Goal: Task Accomplishment & Management: Use online tool/utility

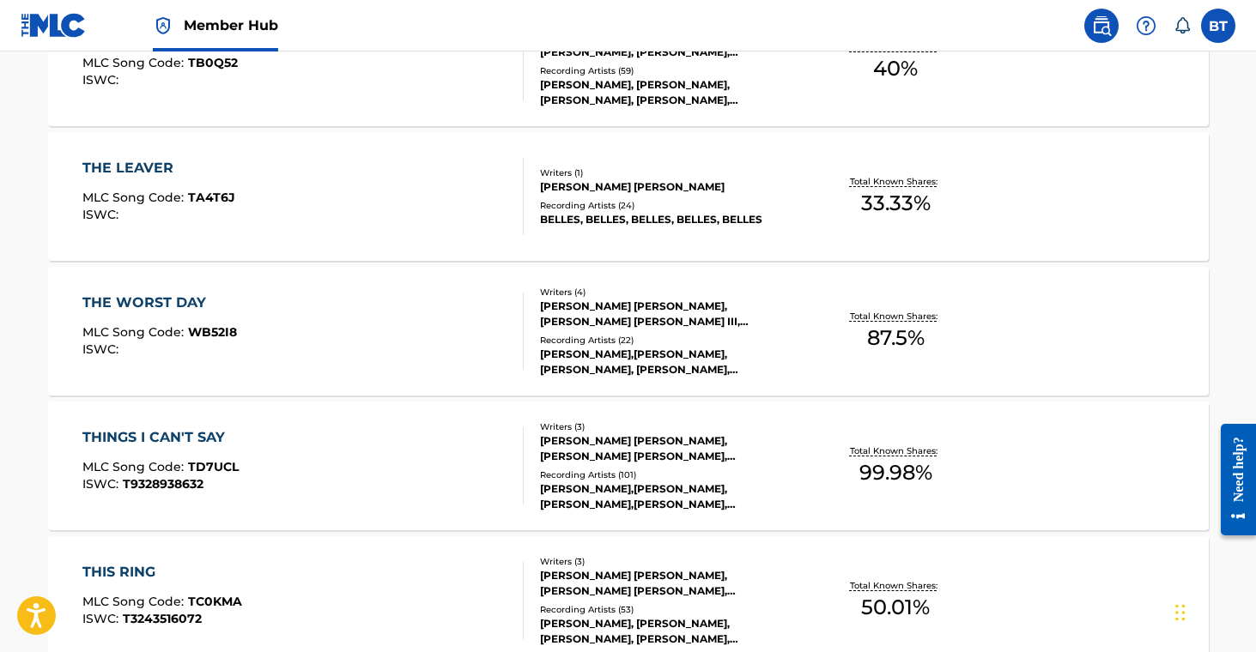
scroll to position [6496, 0]
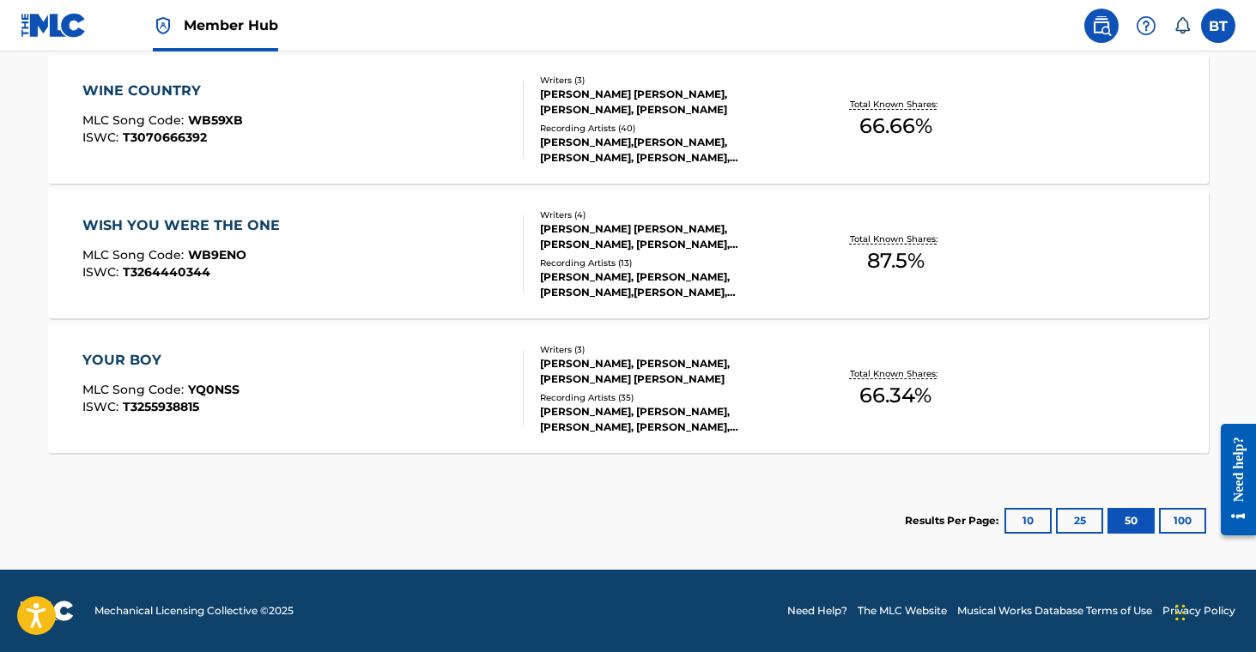
click at [718, 381] on div "[PERSON_NAME], [PERSON_NAME], [PERSON_NAME] [PERSON_NAME]" at bounding box center [669, 371] width 259 height 31
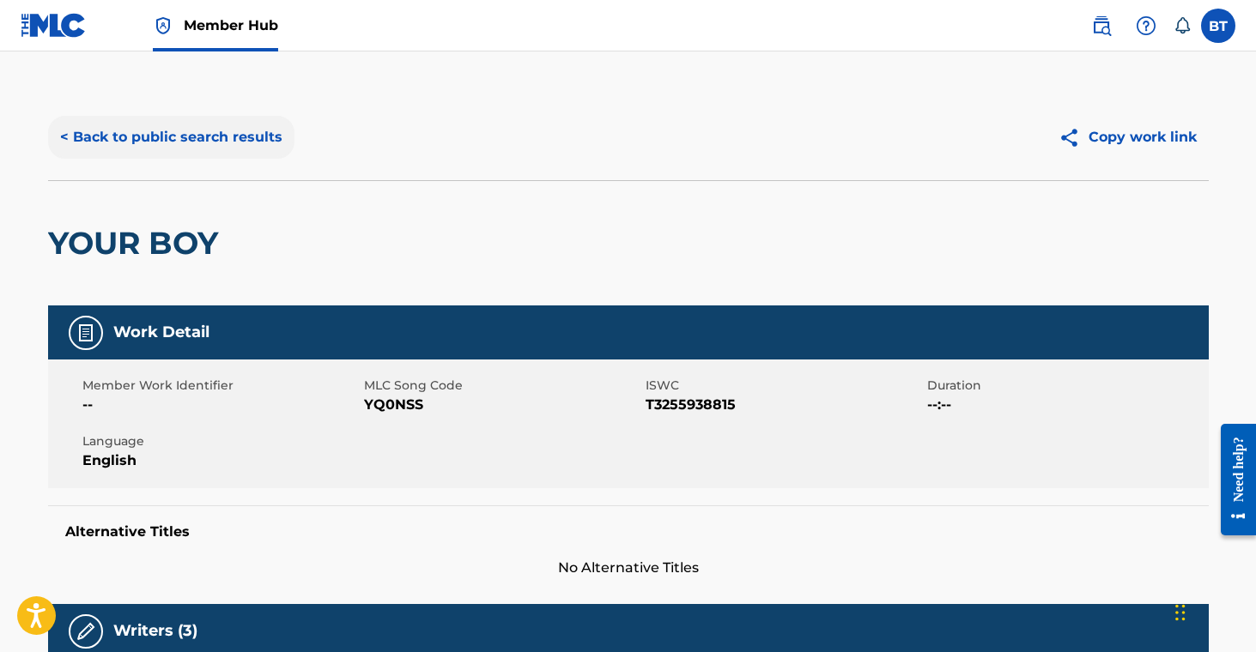
click at [160, 124] on button "< Back to public search results" at bounding box center [171, 137] width 246 height 43
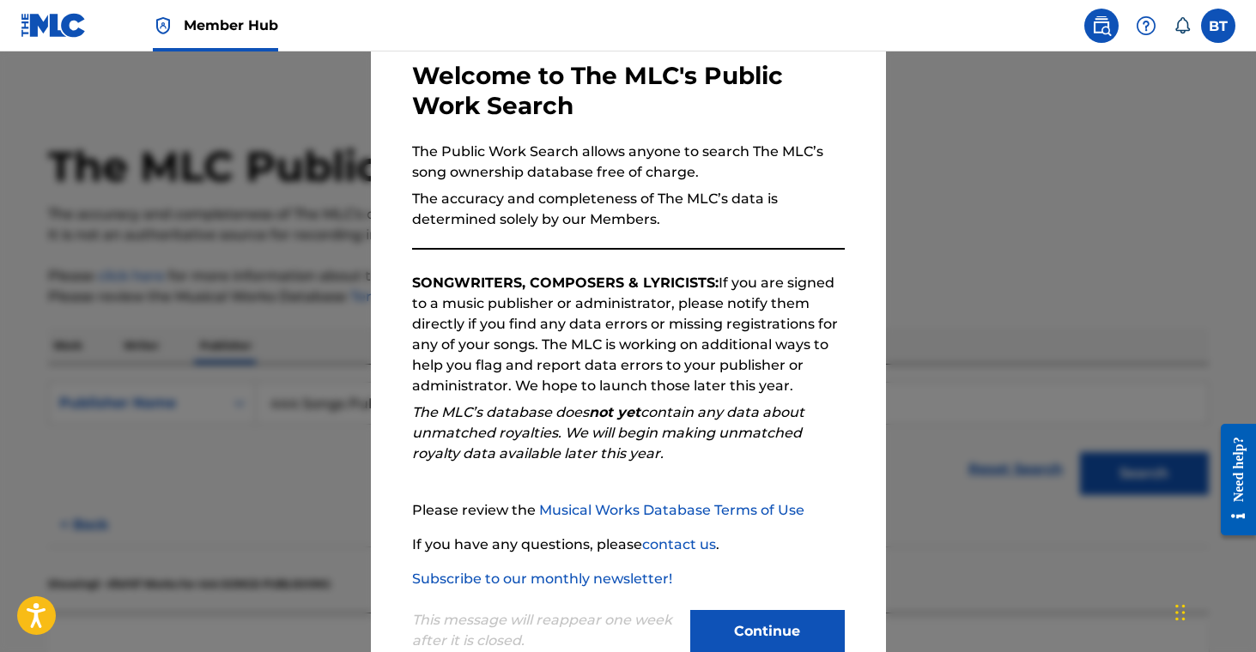
scroll to position [133, 0]
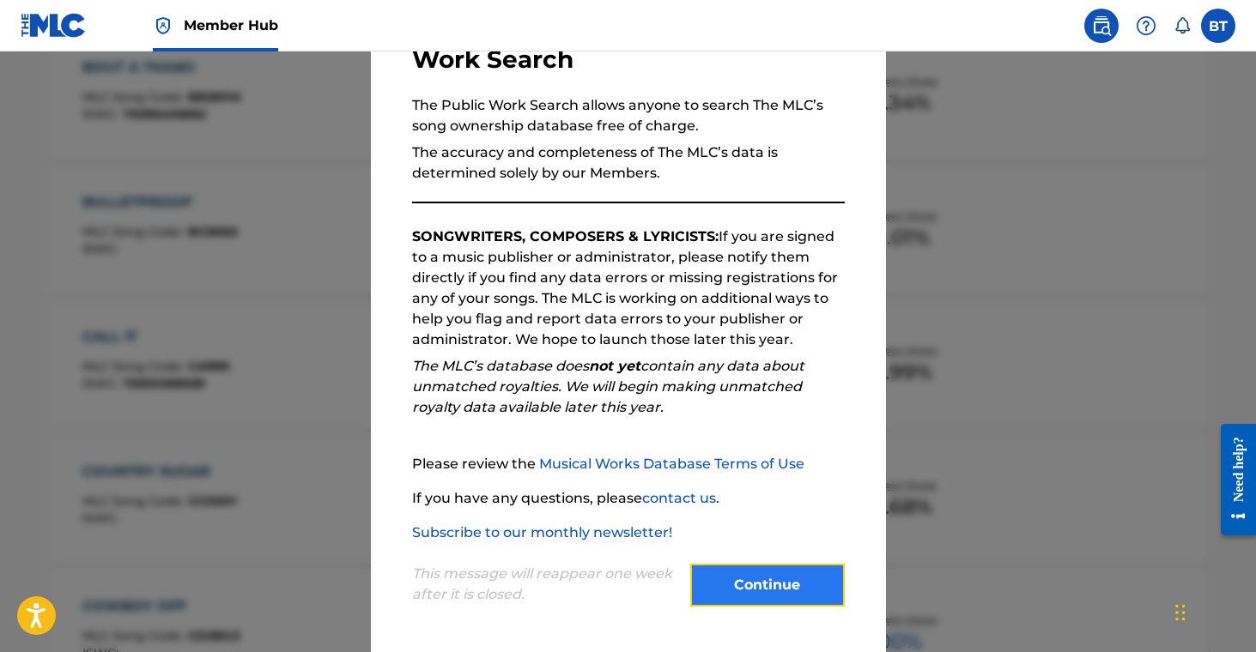
click at [800, 591] on button "Continue" at bounding box center [767, 585] width 154 height 43
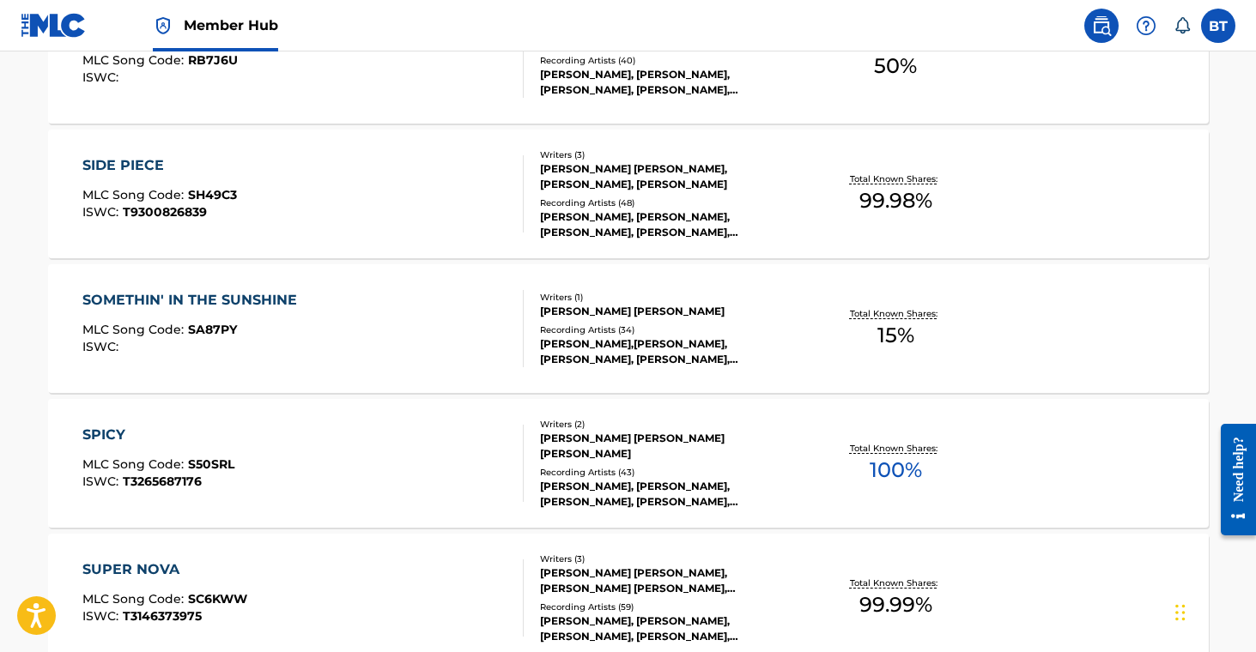
scroll to position [6026, 0]
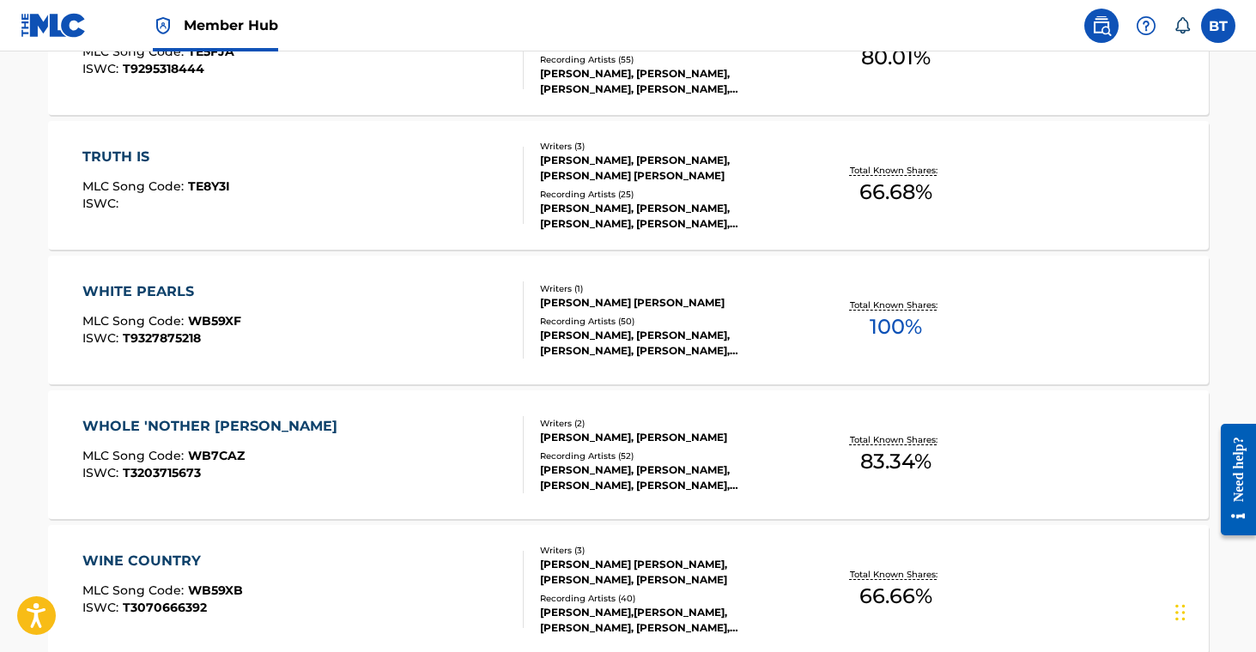
click at [722, 476] on div "JULIA COLE, JULIA COLE, JULIA COLE, JULIA COLE, JULIA COLE" at bounding box center [669, 478] width 259 height 31
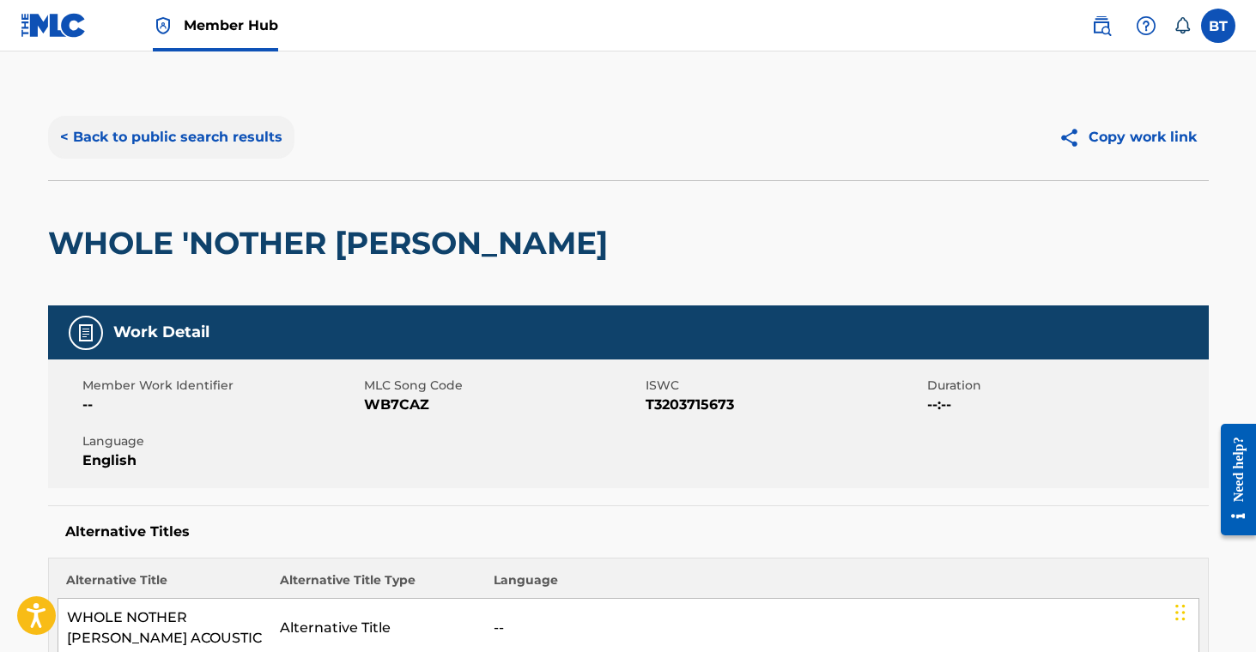
click at [139, 131] on button "< Back to public search results" at bounding box center [171, 137] width 246 height 43
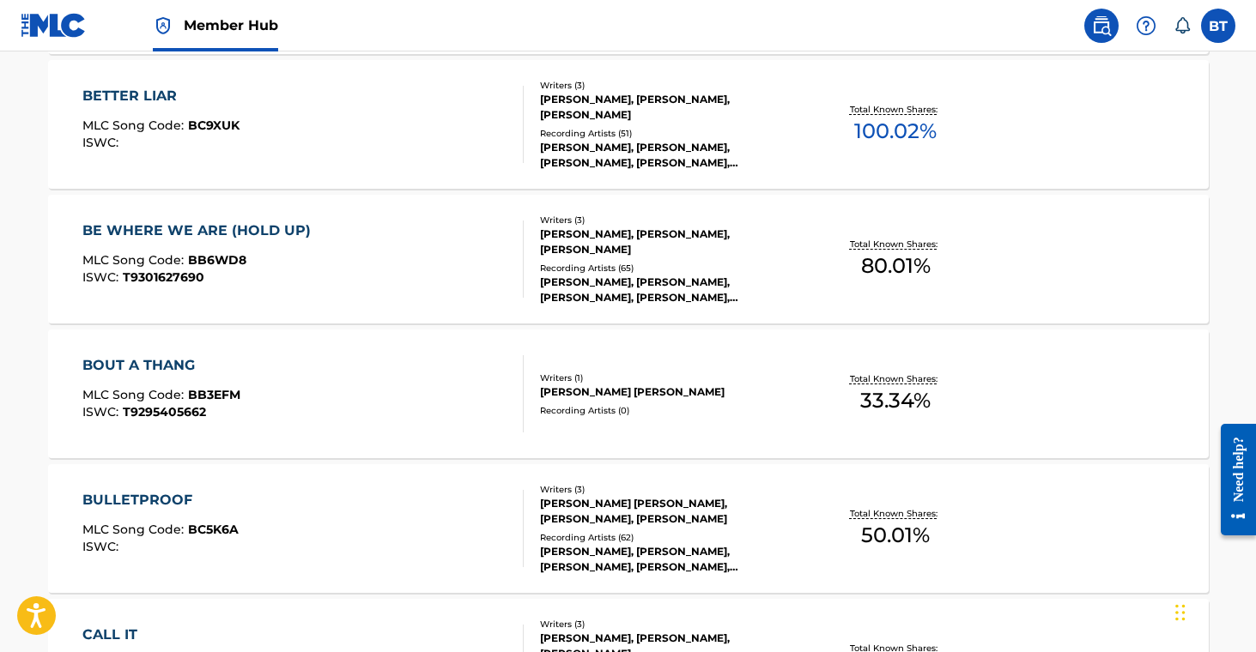
scroll to position [1056, 0]
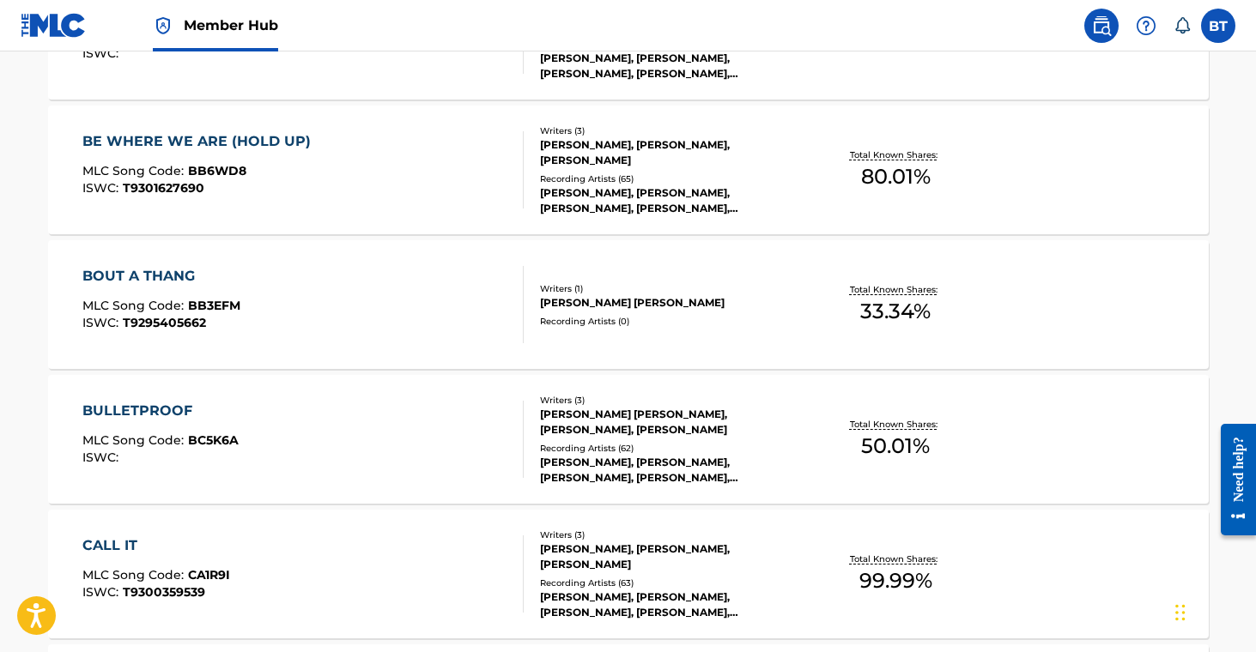
click at [730, 364] on div "BOUT A THANG MLC Song Code : BB3EFM ISWC : T9295405662 Writers ( 1 ) JULIA MICH…" at bounding box center [628, 304] width 1160 height 129
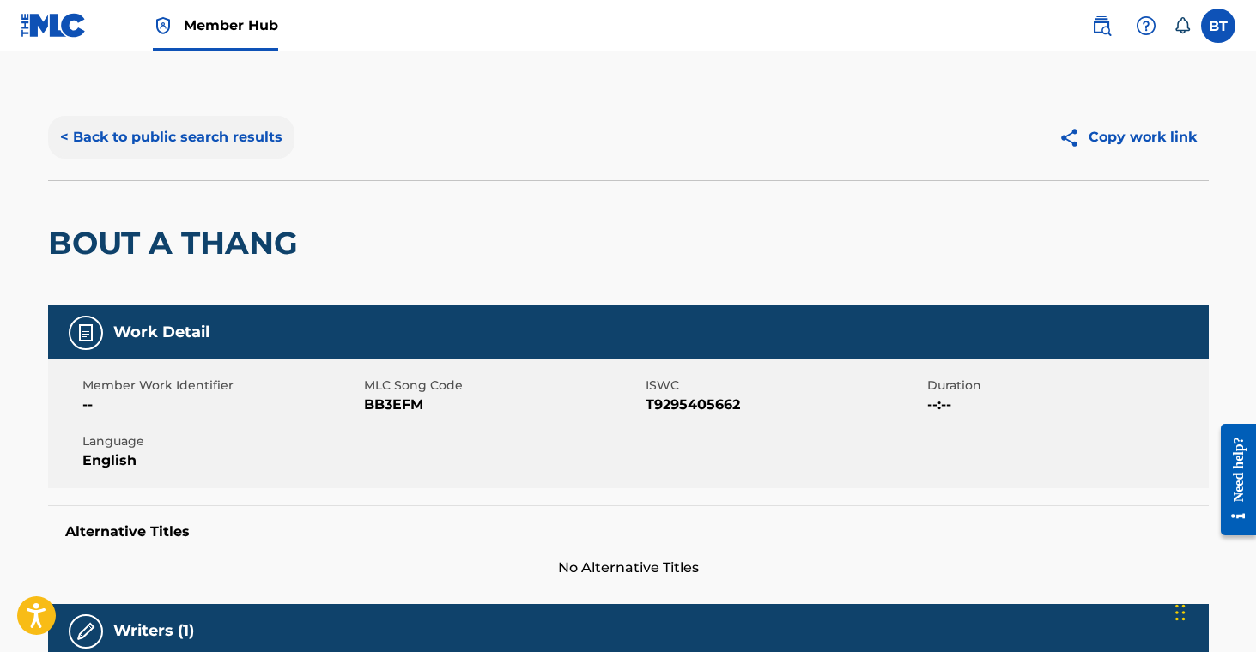
click at [118, 142] on button "< Back to public search results" at bounding box center [171, 137] width 246 height 43
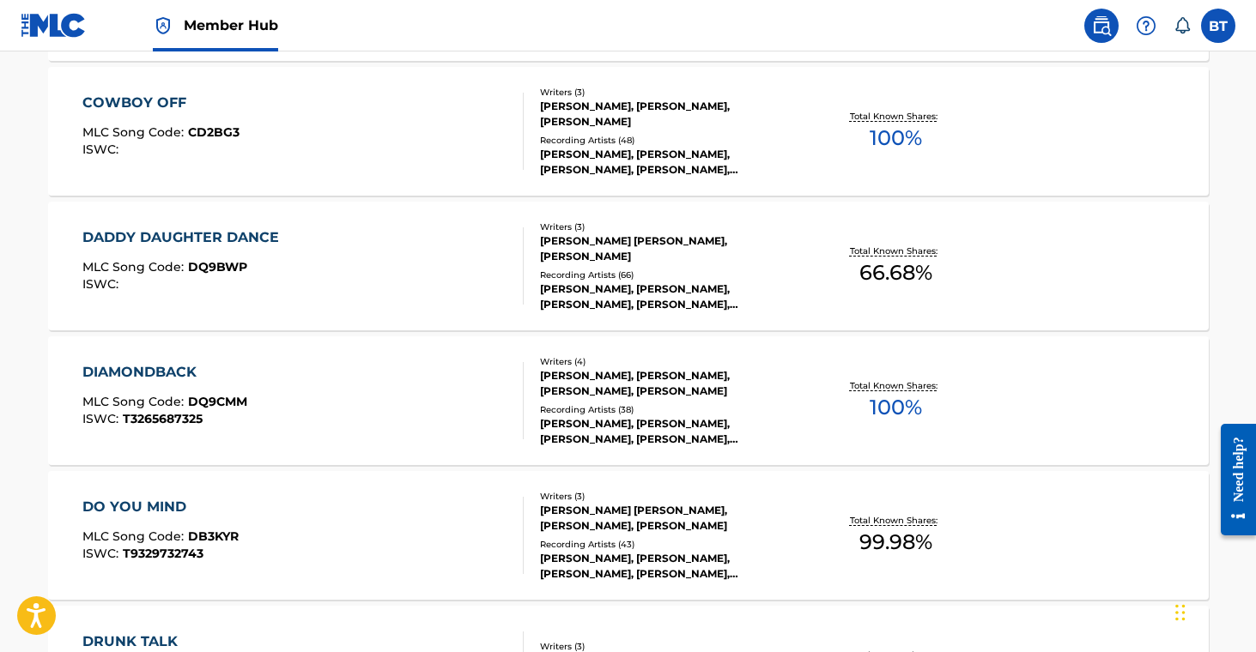
scroll to position [2044, 0]
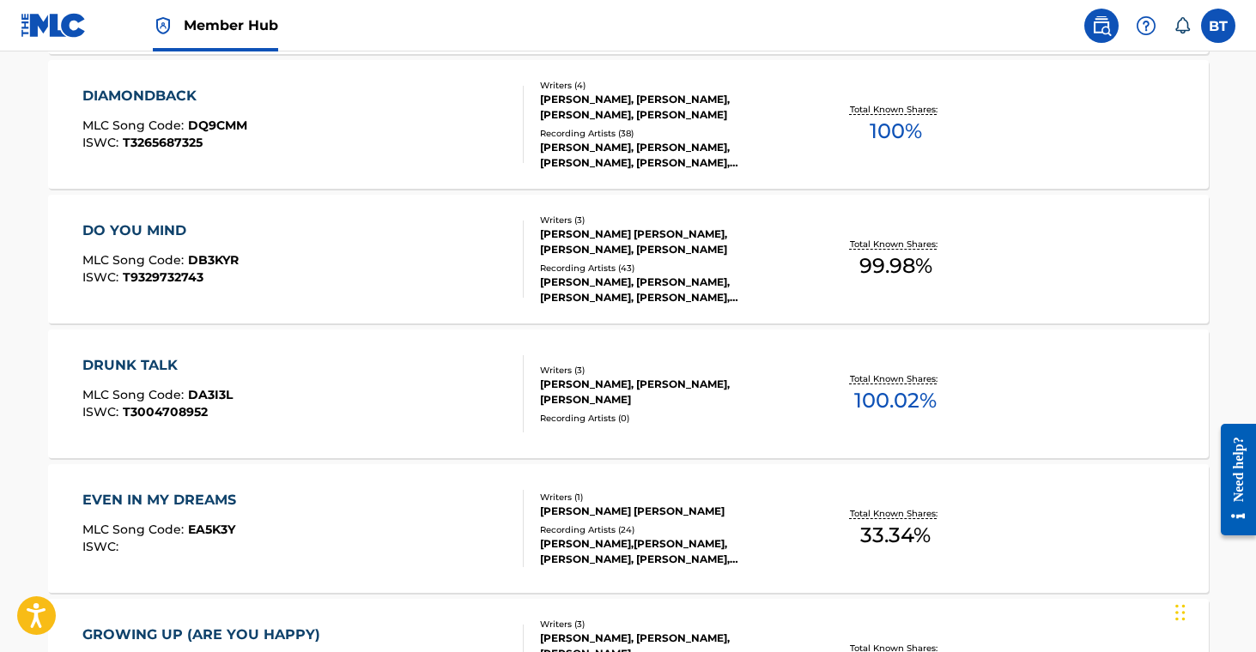
click at [723, 509] on div "JULIA MICHELLE COLE" at bounding box center [669, 511] width 259 height 15
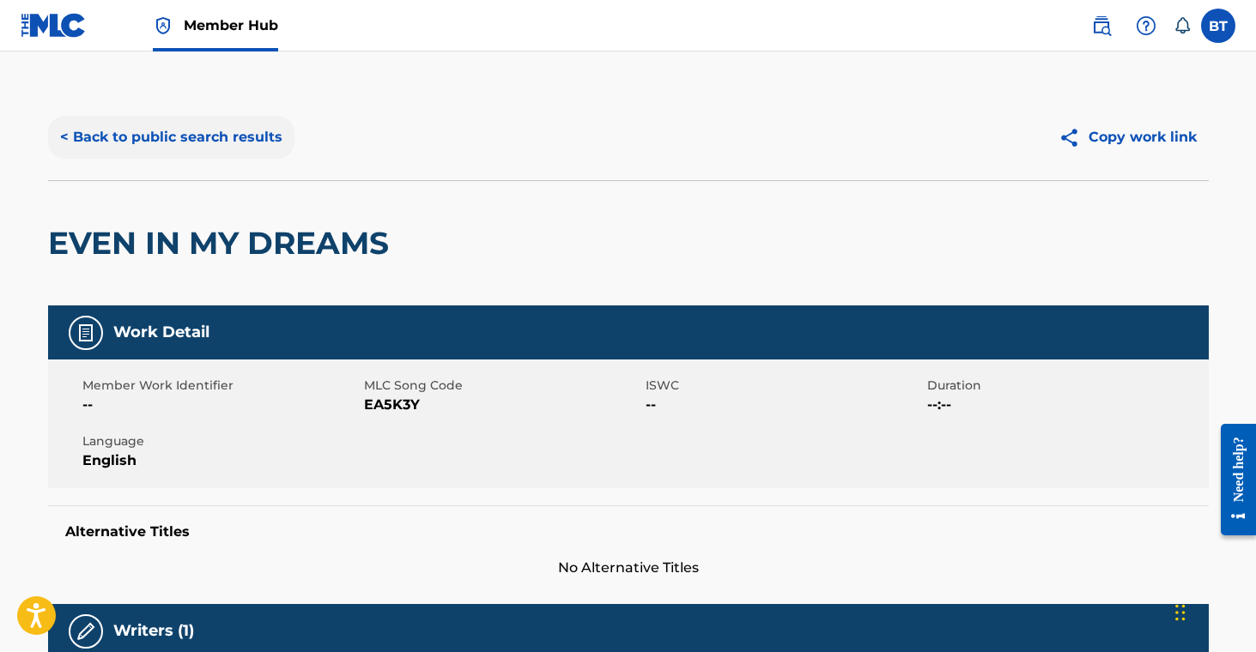
click at [214, 137] on button "< Back to public search results" at bounding box center [171, 137] width 246 height 43
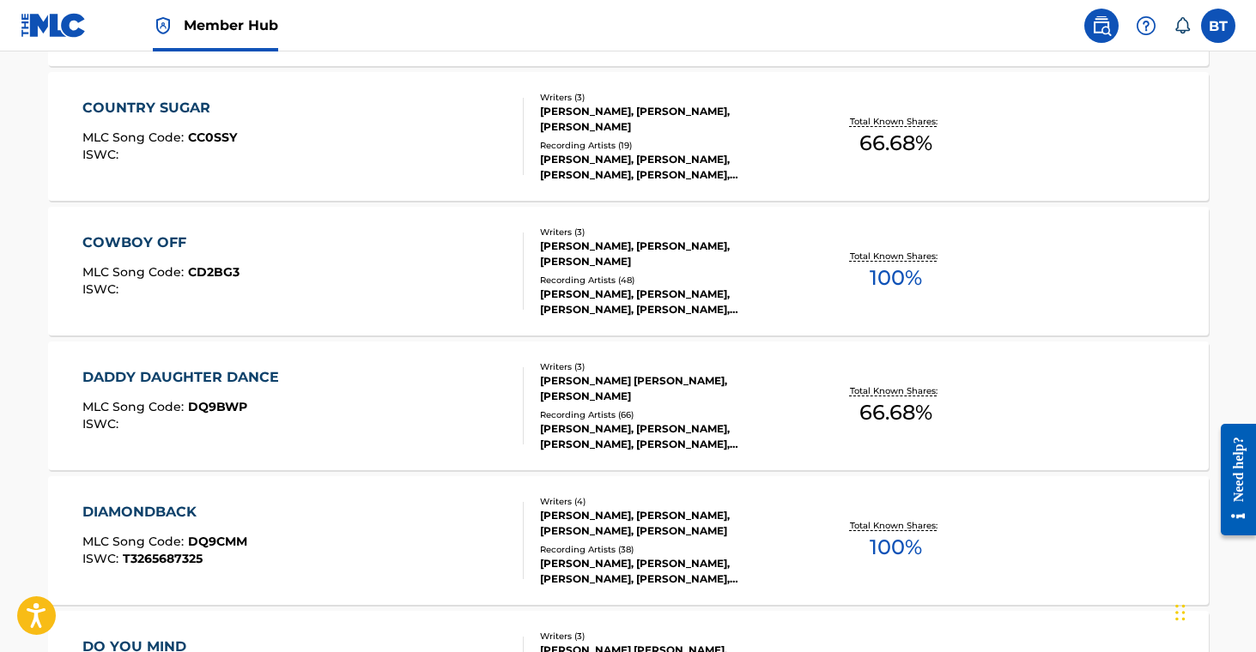
scroll to position [1639, 0]
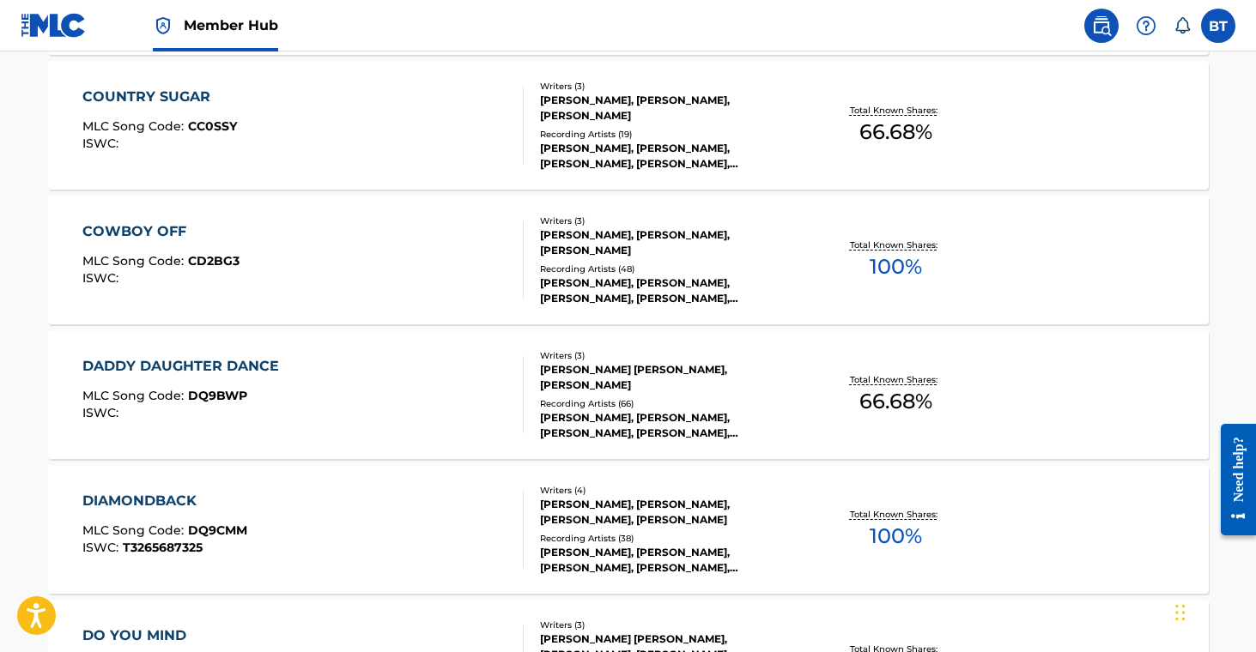
click at [663, 532] on div "Recording Artists ( 38 )" at bounding box center [669, 538] width 259 height 13
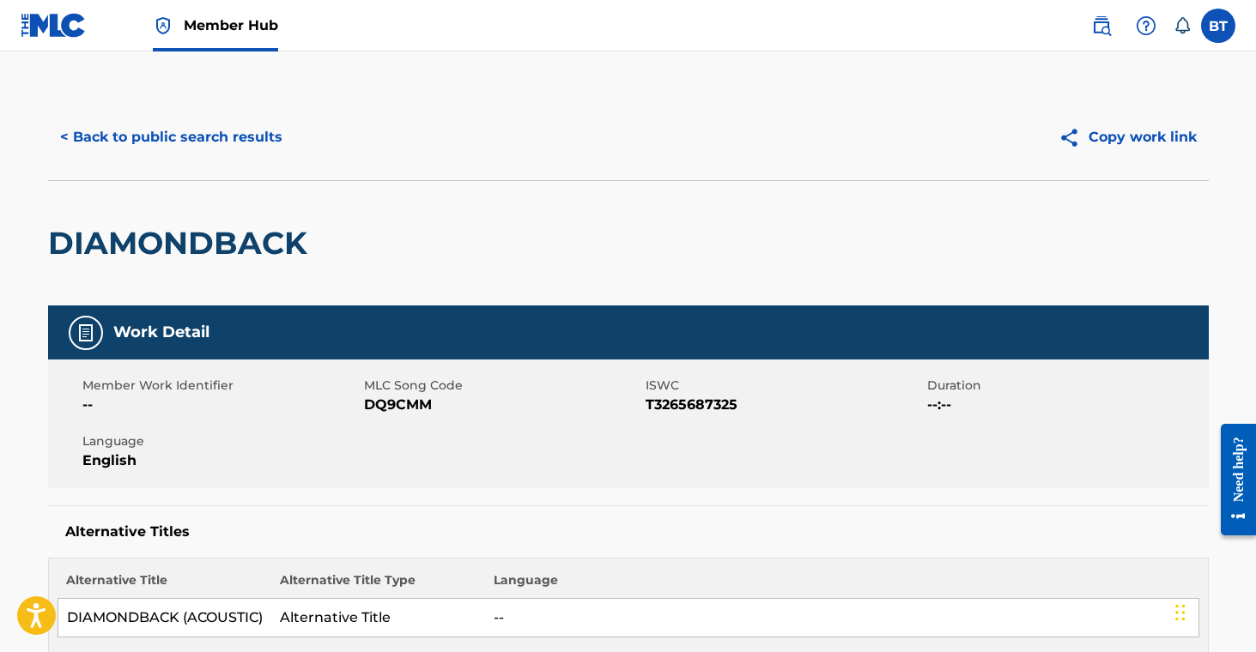
click at [209, 160] on div "< Back to public search results Copy work link" at bounding box center [628, 137] width 1160 height 86
click at [209, 153] on button "< Back to public search results" at bounding box center [171, 137] width 246 height 43
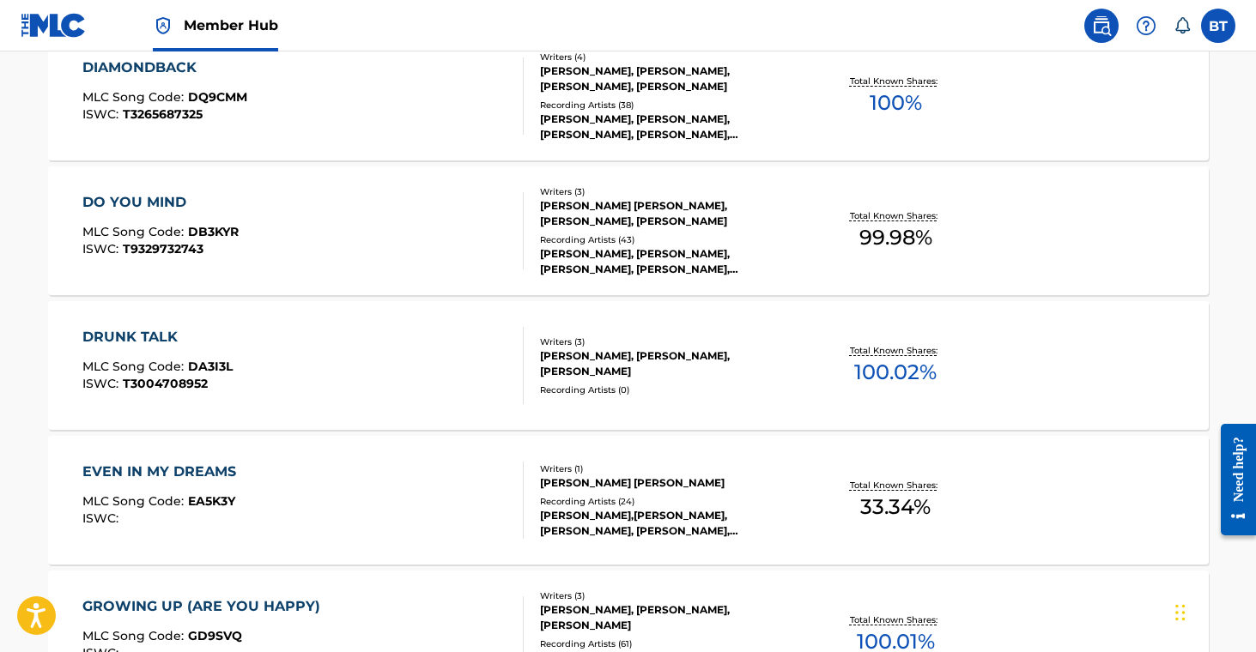
click at [656, 589] on div "GROWING UP (ARE YOU HAPPY) MLC Song Code : GD9SVQ ISWC : Writers ( 3 ) TY GRAHA…" at bounding box center [628, 635] width 1160 height 129
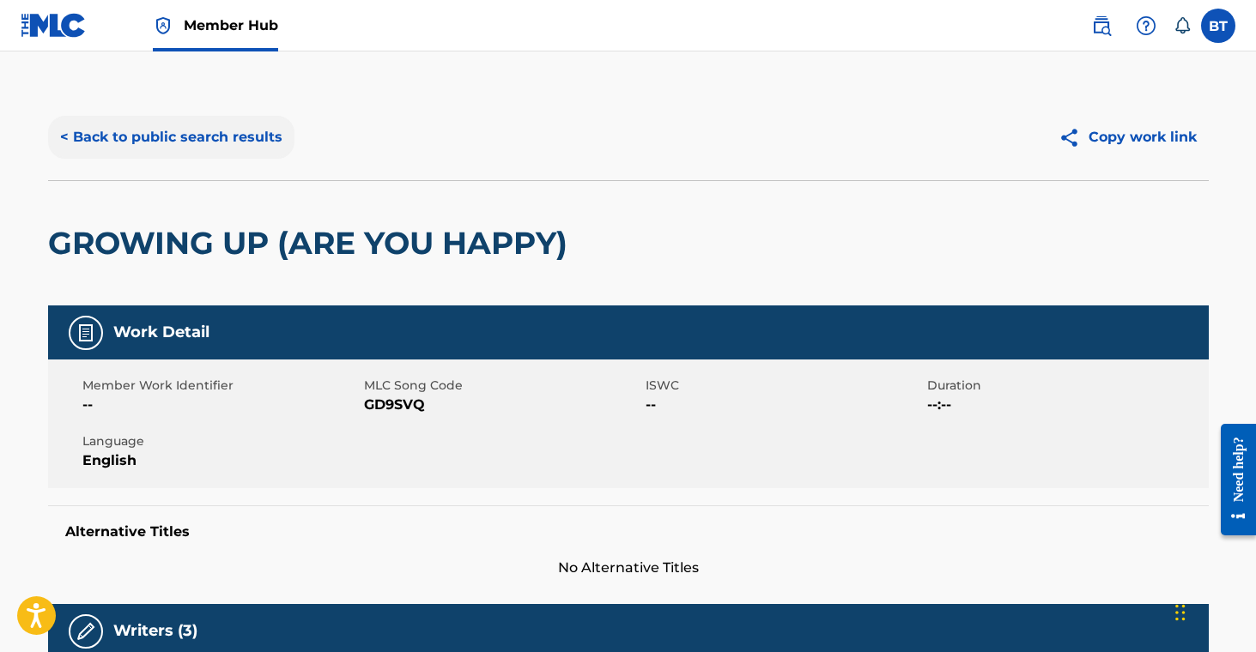
click at [124, 138] on button "< Back to public search results" at bounding box center [171, 137] width 246 height 43
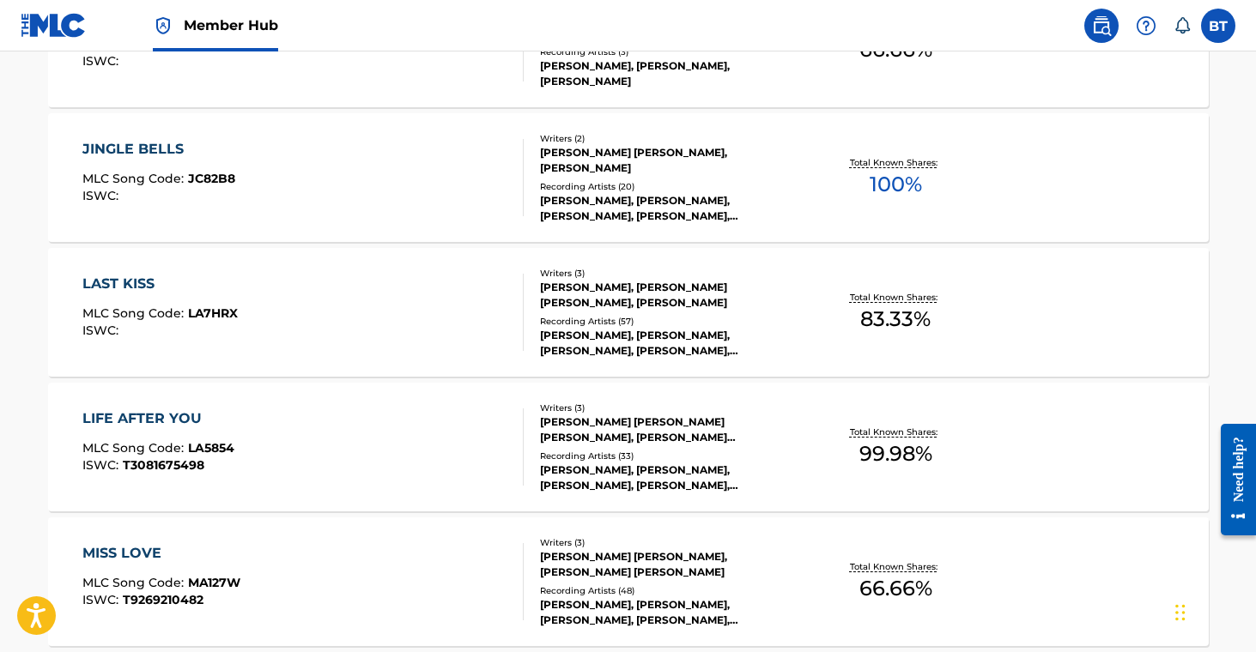
click at [635, 484] on div "JULIA COLE, JULIA COLE, JULIA COLE, JULIA COLE, JULIA COLE" at bounding box center [669, 478] width 259 height 31
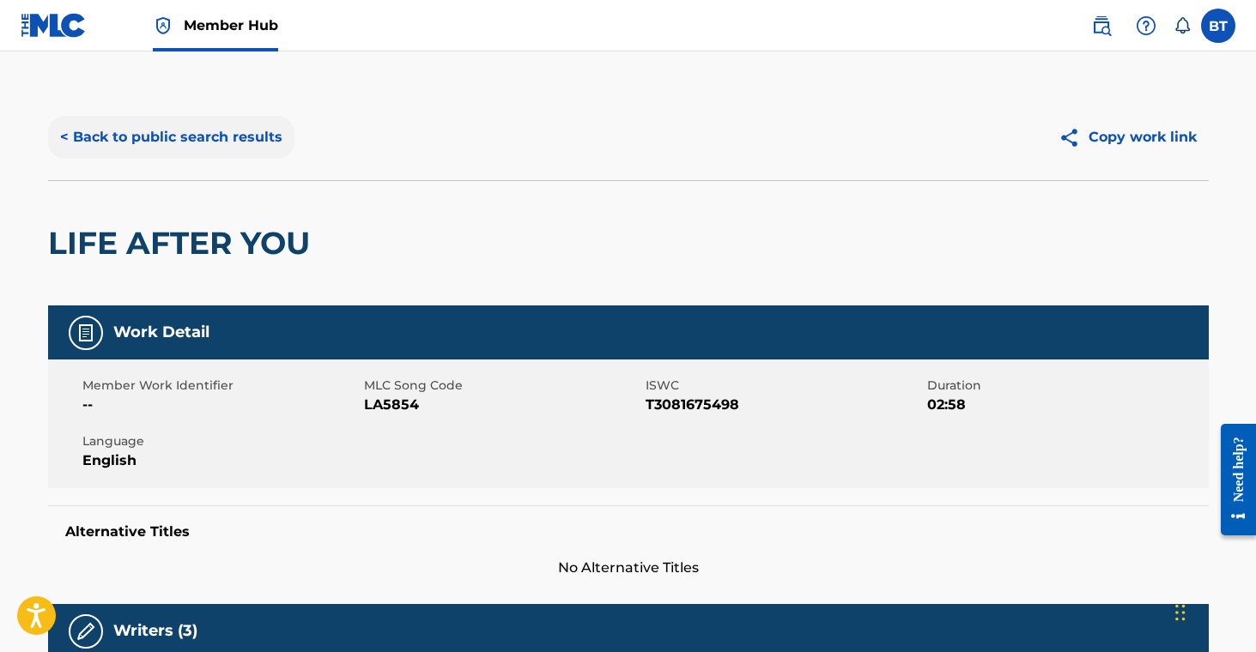
click at [159, 143] on button "< Back to public search results" at bounding box center [171, 137] width 246 height 43
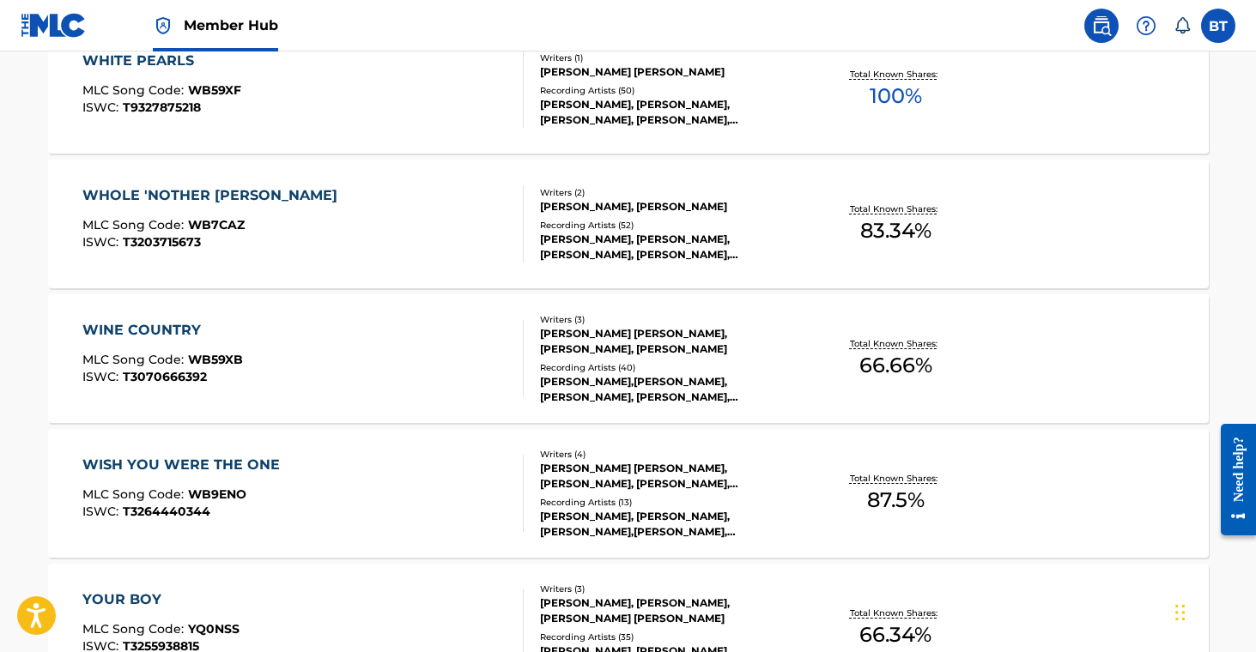
click at [659, 525] on div "JULIA COLE, KYLE CLARK, KYLE CLARK,JULIA COLE, KYLE CLARK & JULIA COLE, KYLE CL…" at bounding box center [669, 524] width 259 height 31
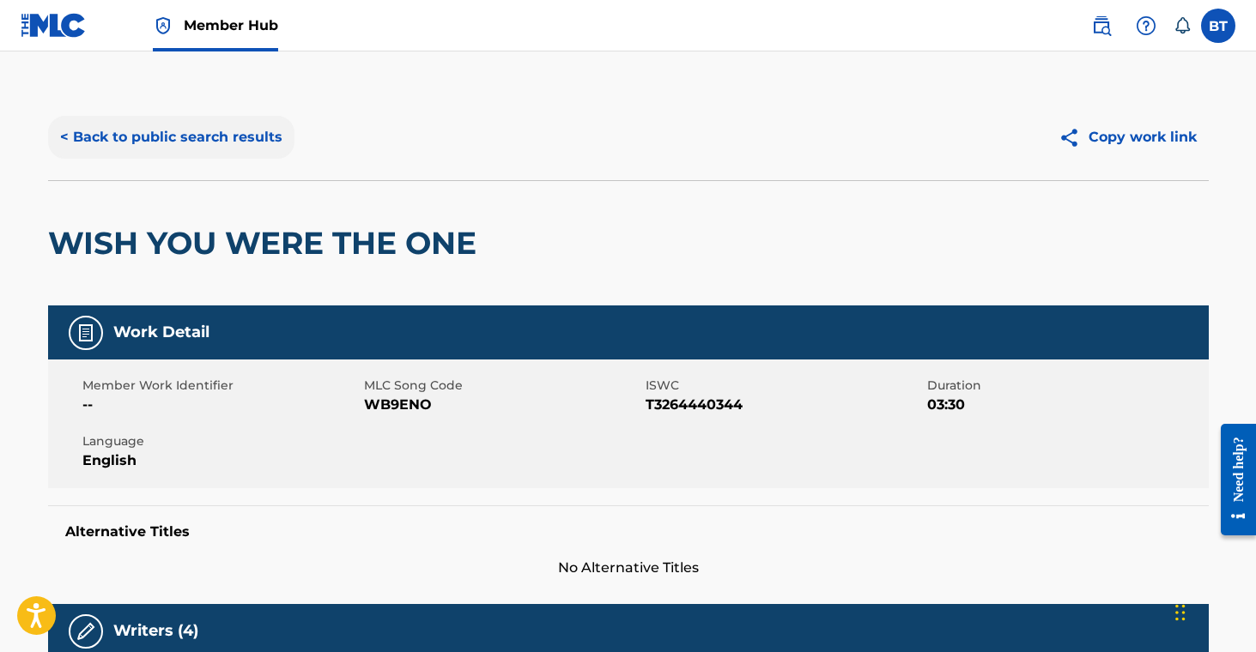
click at [172, 145] on button "< Back to public search results" at bounding box center [171, 137] width 246 height 43
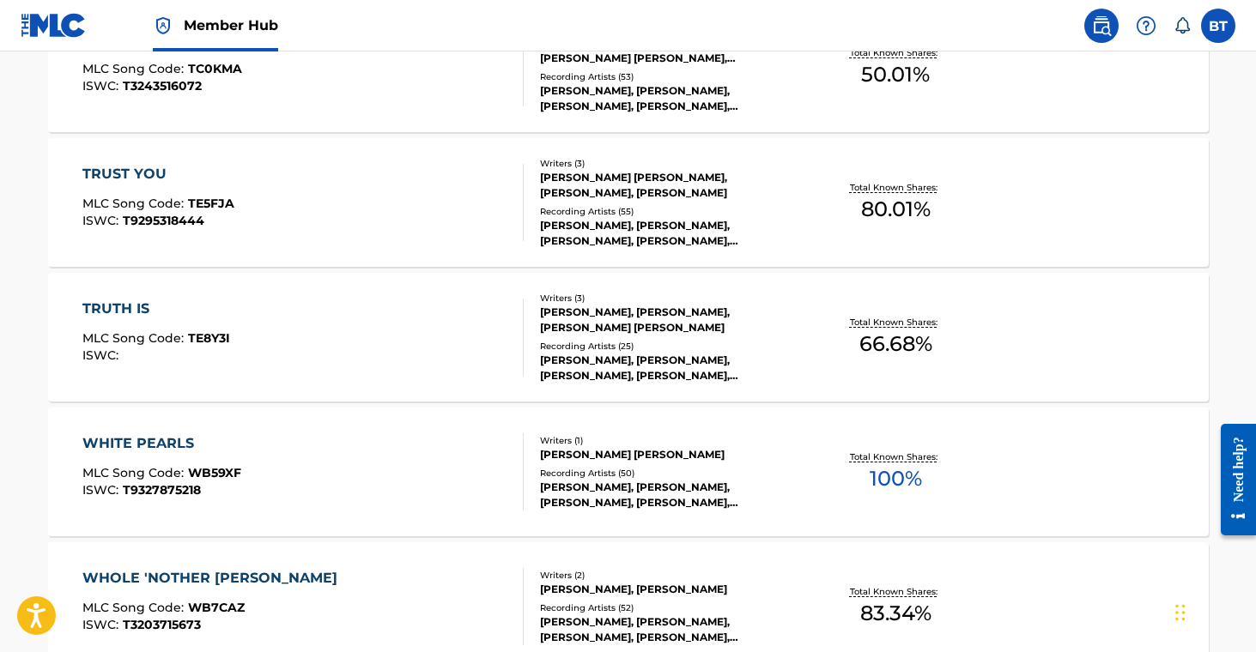
scroll to position [6496, 0]
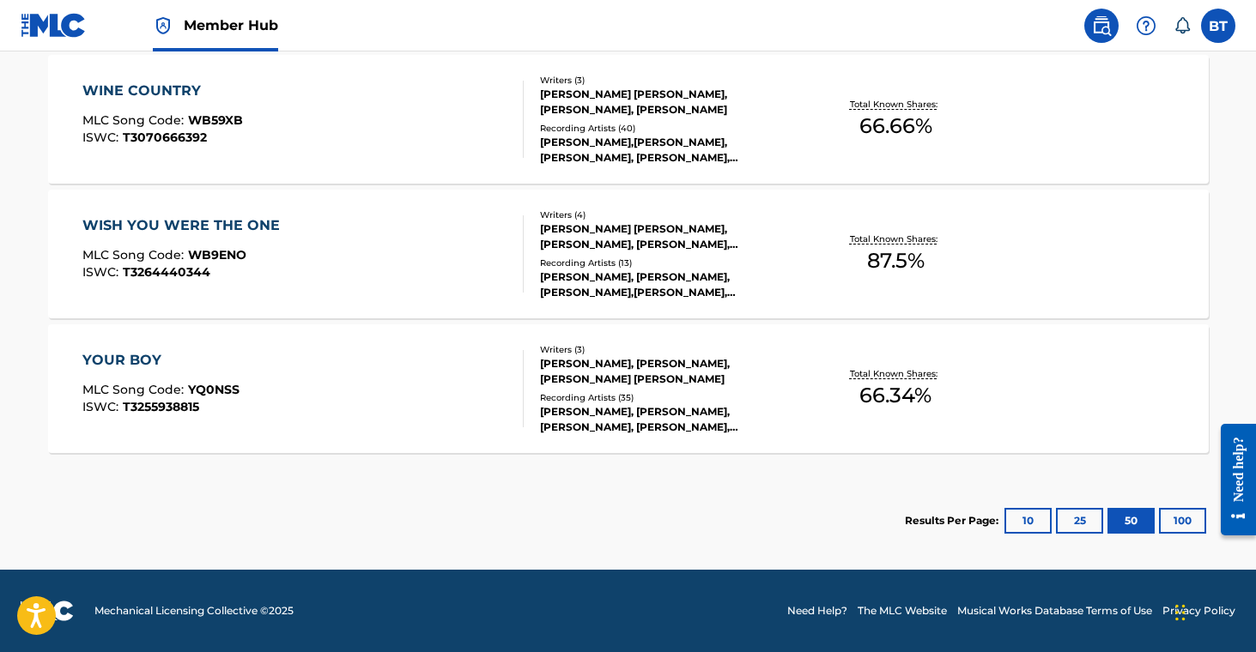
click at [688, 268] on div "Recording Artists ( 13 )" at bounding box center [669, 263] width 259 height 13
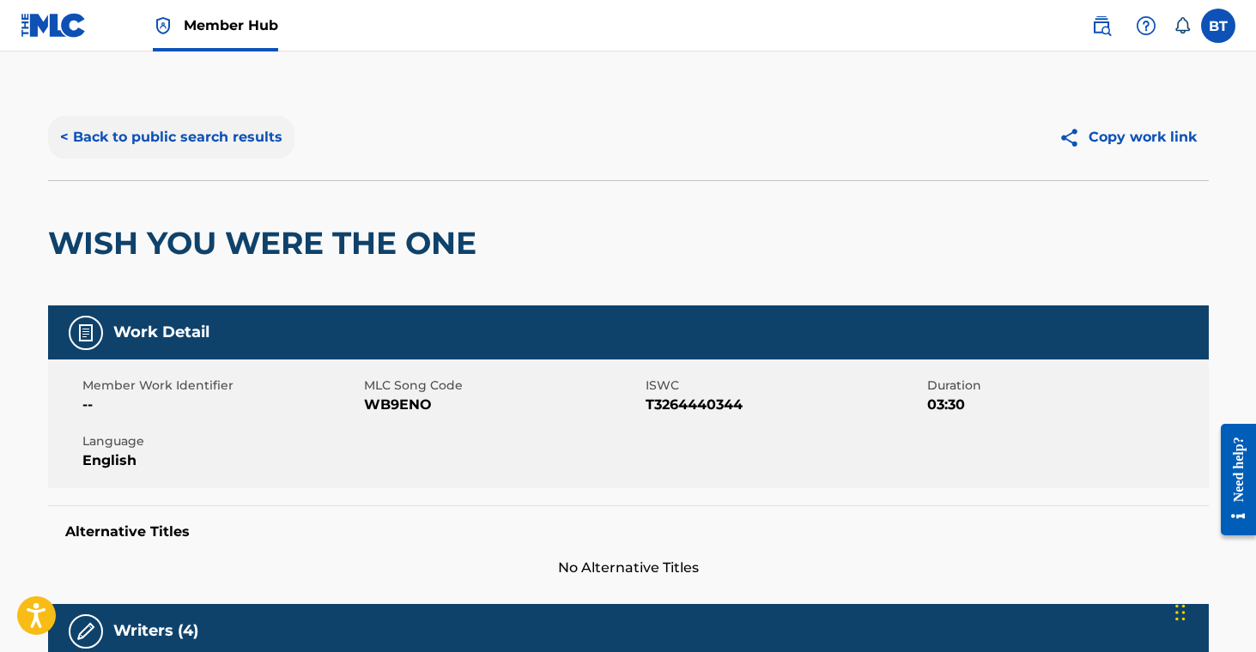
click at [217, 143] on button "< Back to public search results" at bounding box center [171, 137] width 246 height 43
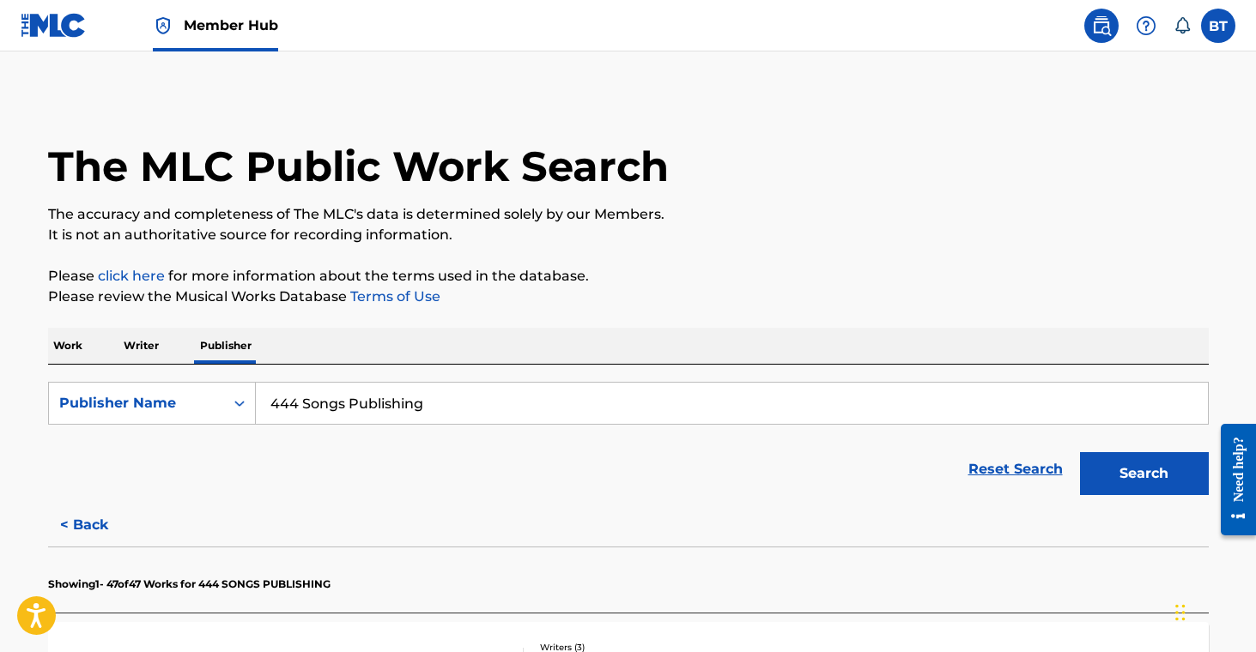
click at [82, 351] on p "Work" at bounding box center [67, 346] width 39 height 36
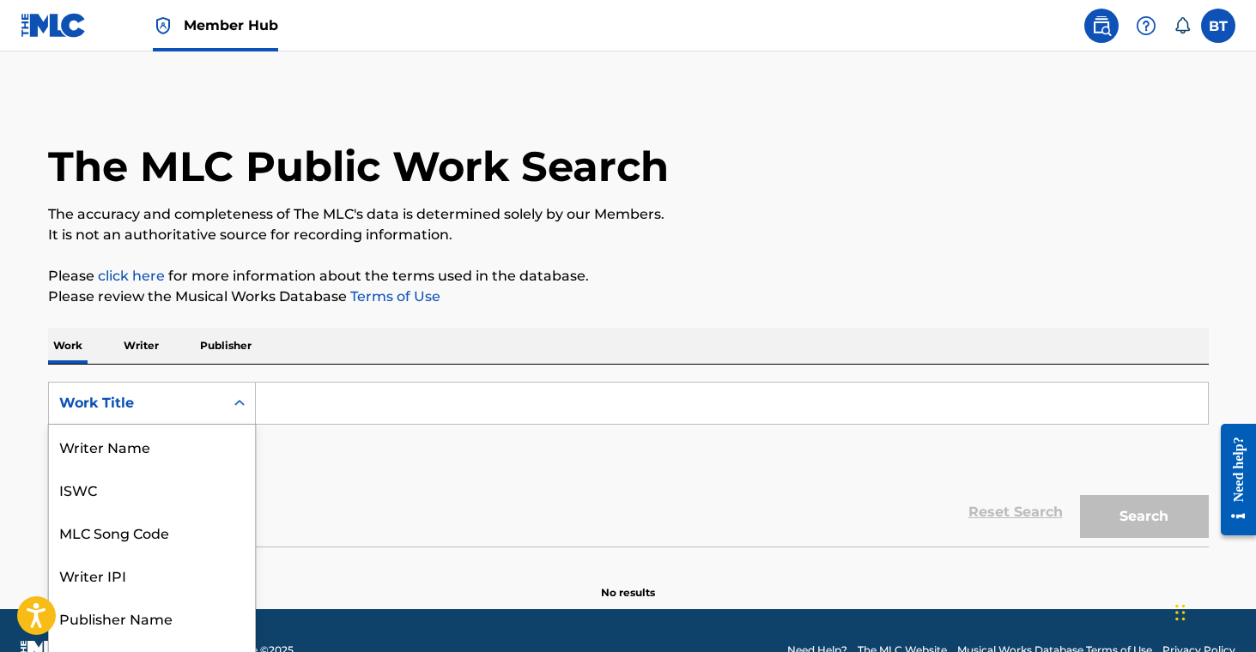
scroll to position [31, 0]
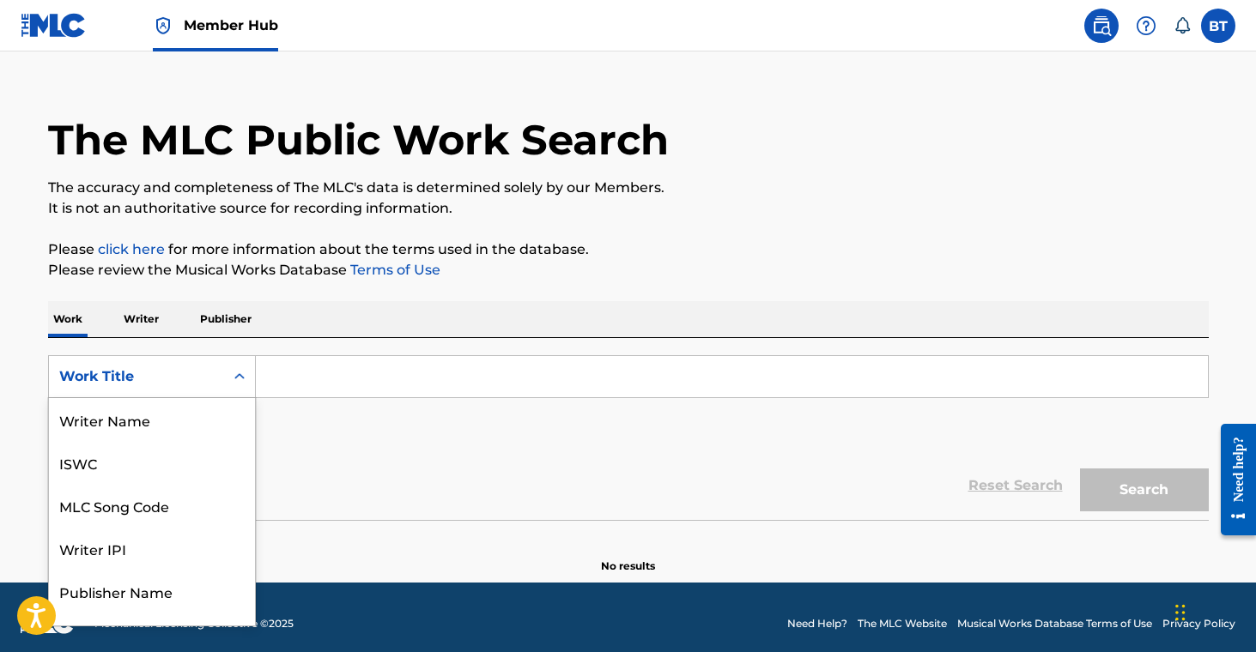
click at [193, 398] on div "Work Title selected, 8 of 8. 8 results available. Use Up and Down to choose opt…" at bounding box center [152, 376] width 208 height 43
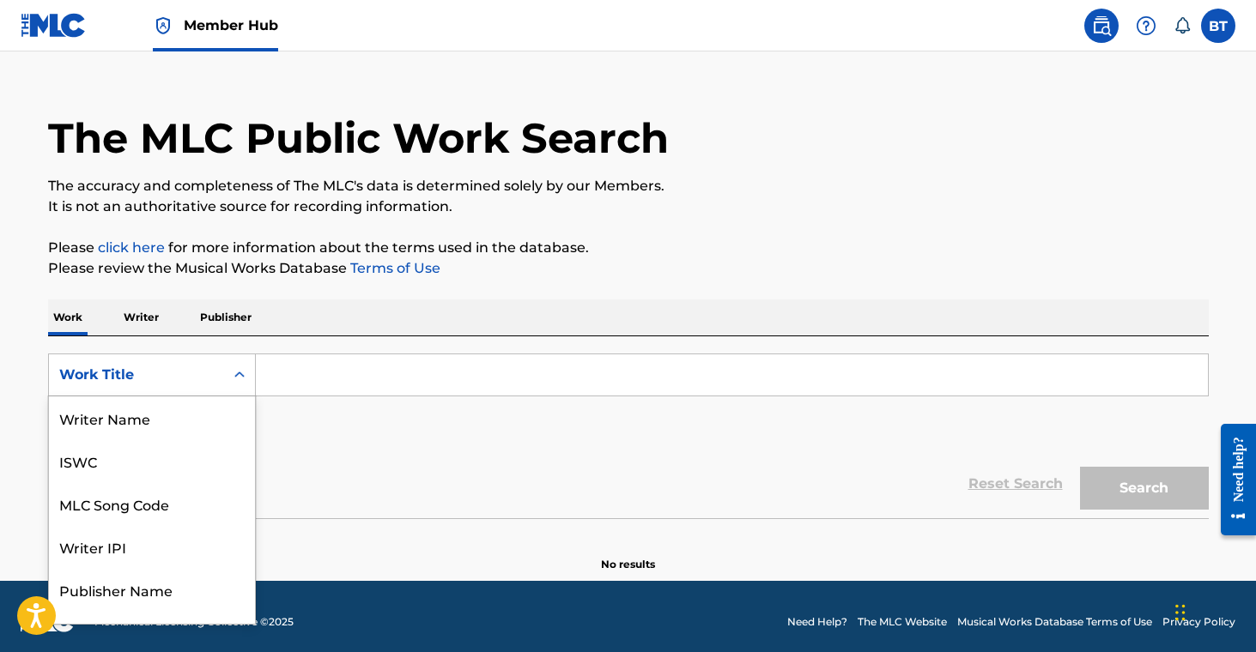
scroll to position [86, 0]
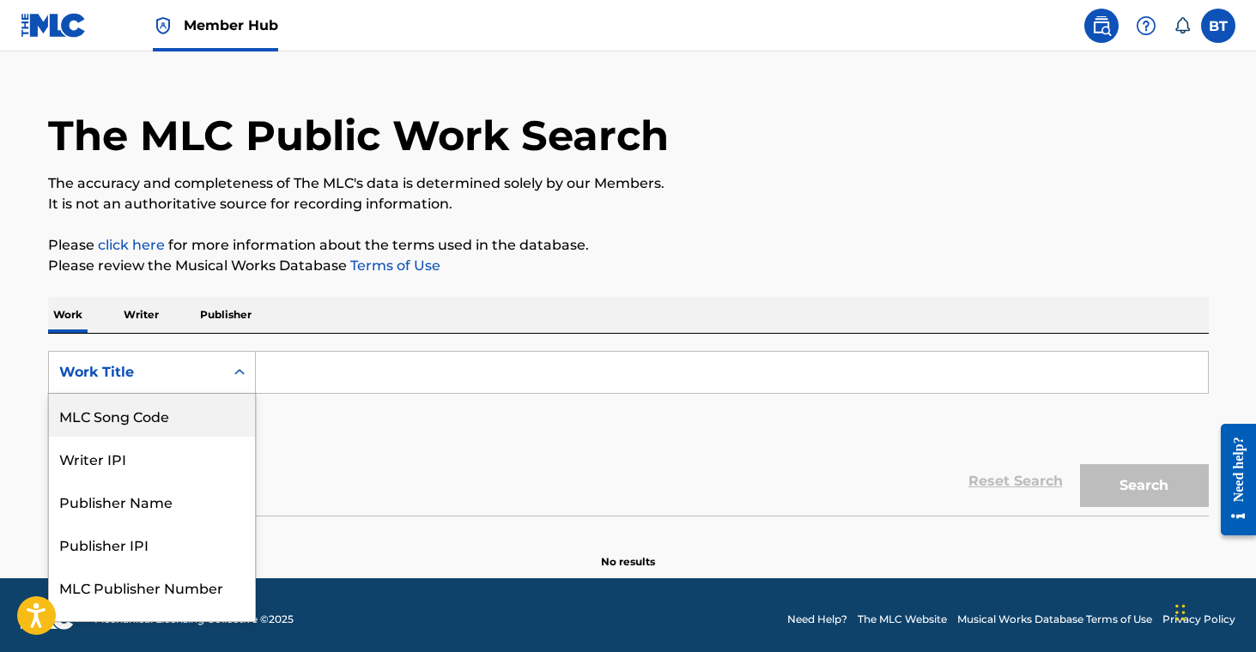
click at [179, 424] on div "MLC Song Code" at bounding box center [152, 415] width 206 height 43
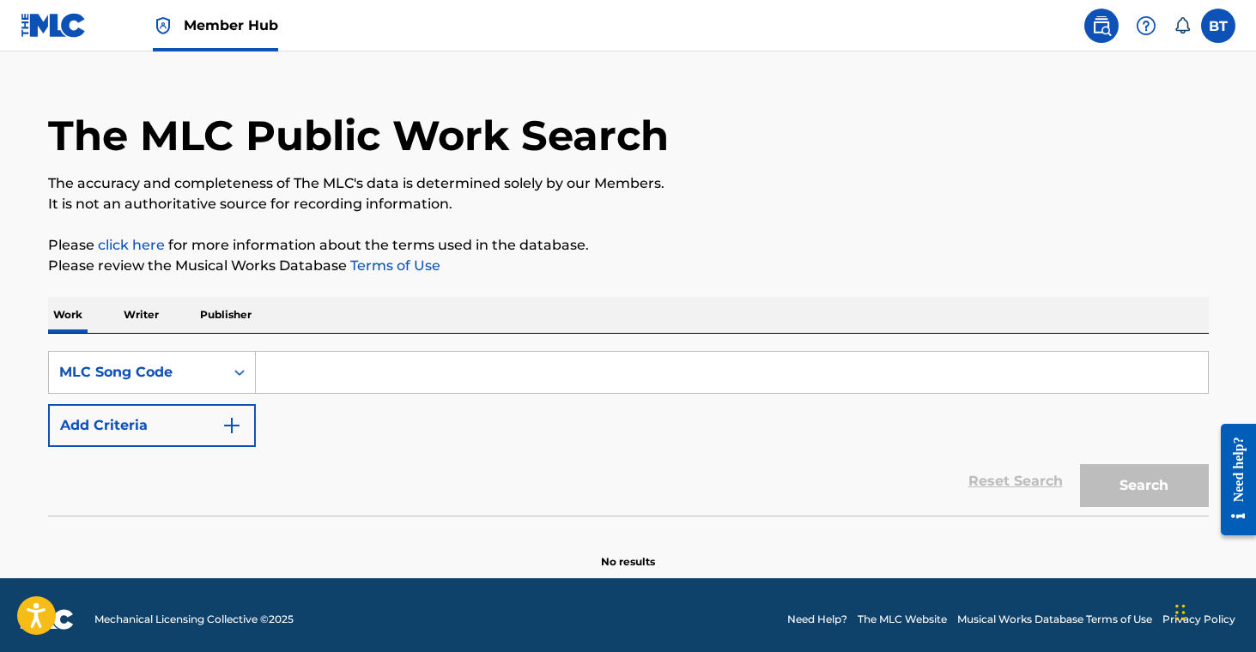
click at [393, 363] on input "Search Form" at bounding box center [732, 372] width 952 height 41
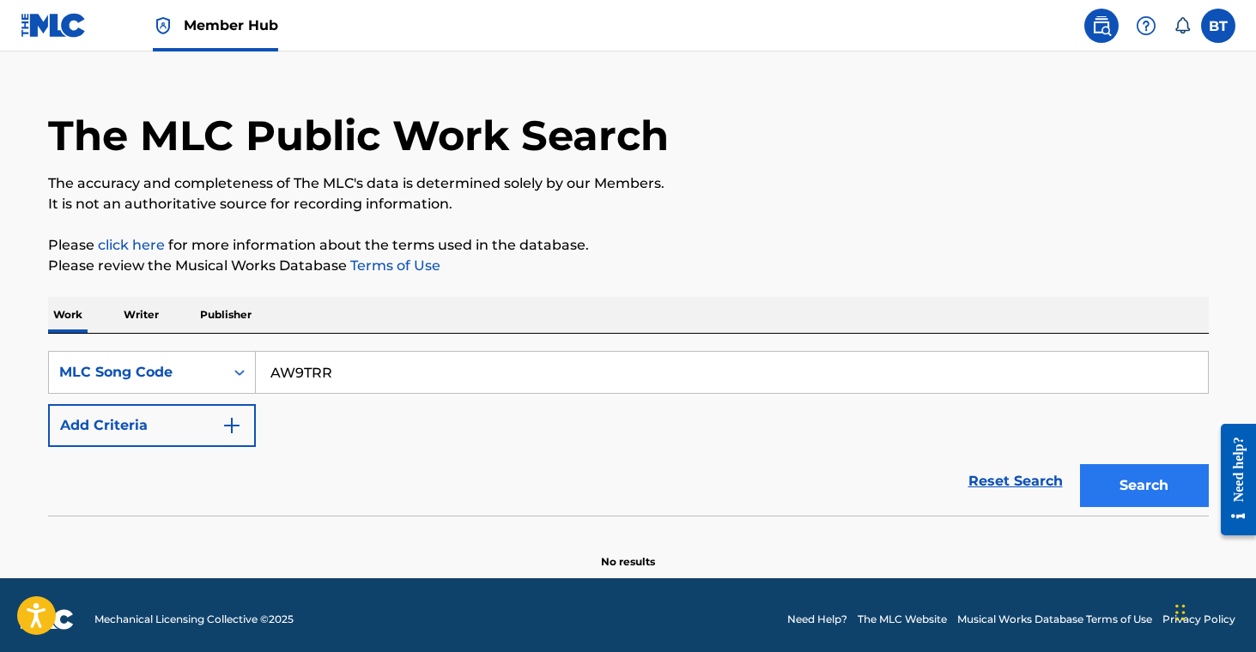
type input "AW9TRR"
click at [1127, 488] on button "Search" at bounding box center [1144, 485] width 129 height 43
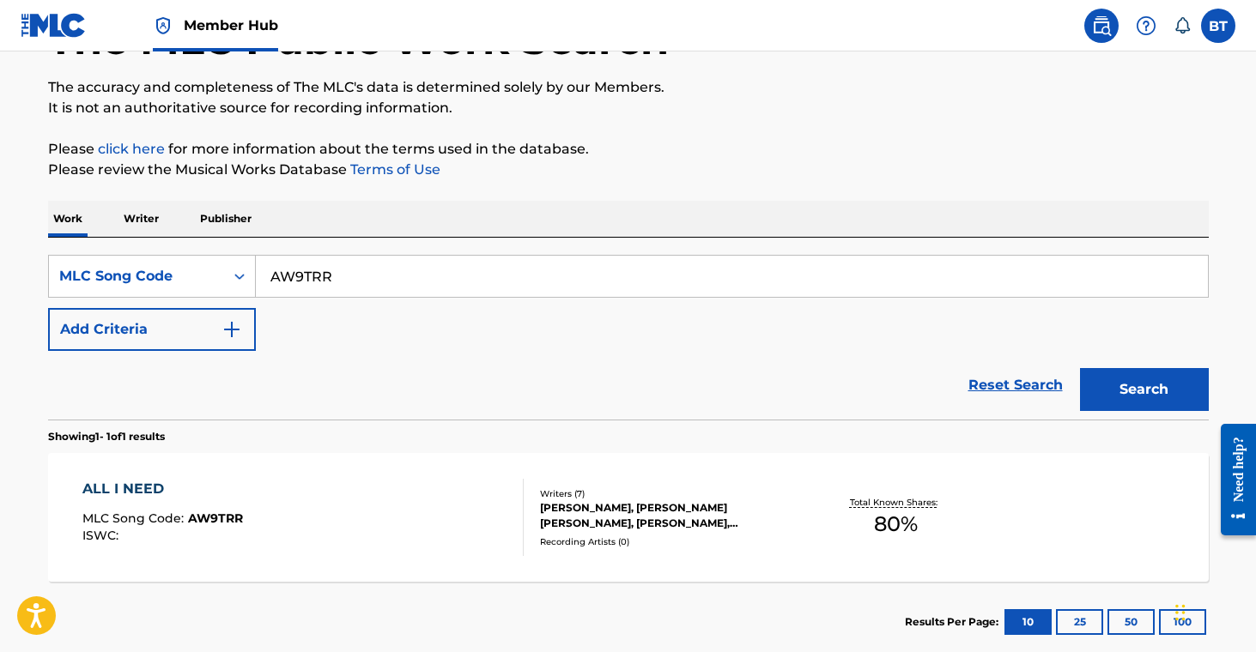
scroll to position [228, 0]
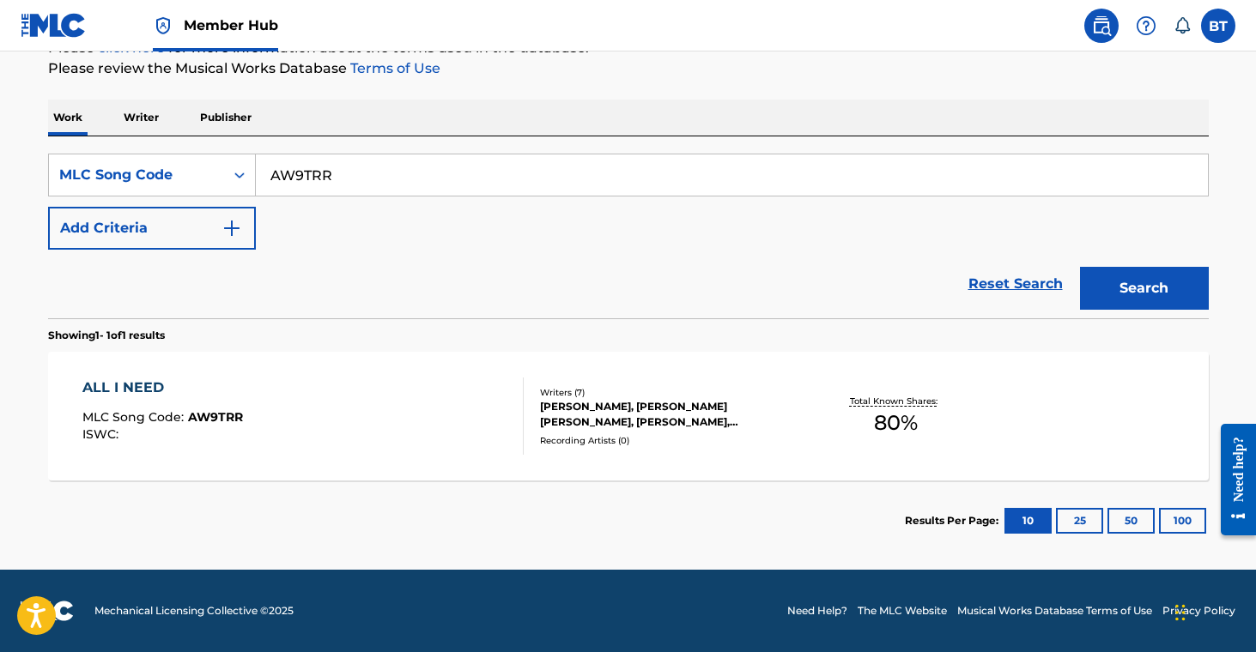
click at [714, 411] on div "KING WISNER, BROOKLYN WISNER, BRANDYN M. PORTER, JIMMY WISNER, ANGELA ANN HUNTE…" at bounding box center [669, 414] width 259 height 31
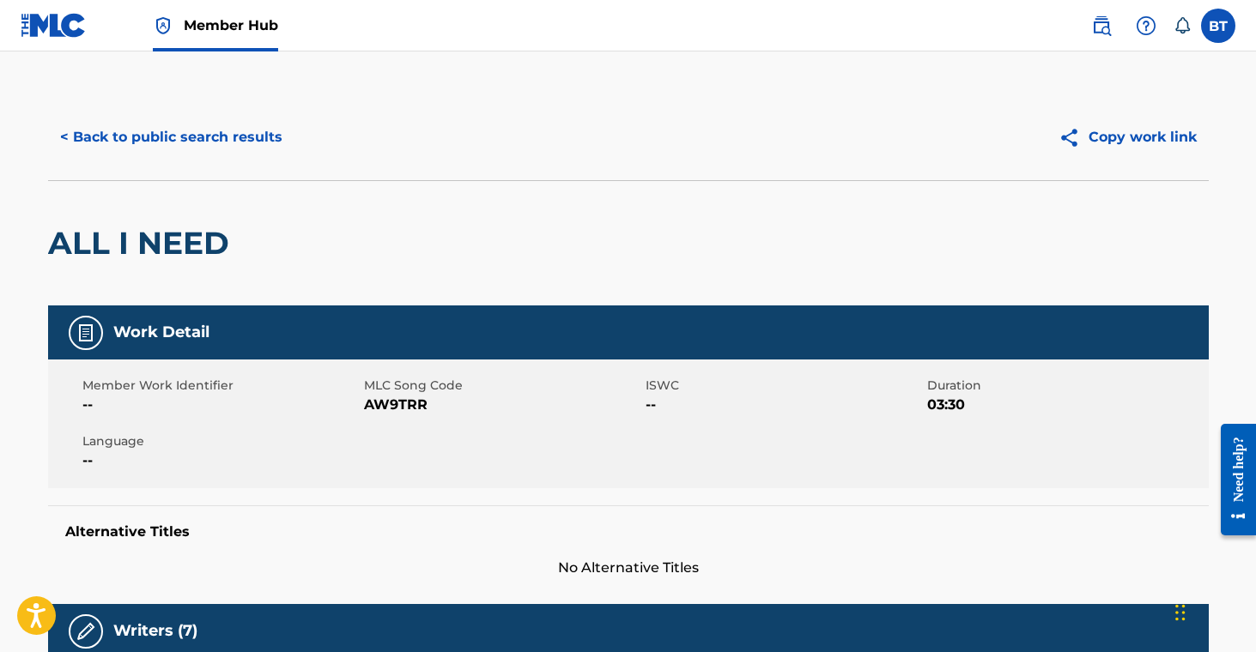
click at [399, 409] on span "AW9TRR" at bounding box center [502, 405] width 277 height 21
copy span "AW9TRR"
click at [1214, 36] on label at bounding box center [1218, 26] width 34 height 34
click at [1218, 26] on input "BT Bea Tugal bea.tugal@musicadmin.com Notification Preferences Profile Log out" at bounding box center [1218, 26] width 0 height 0
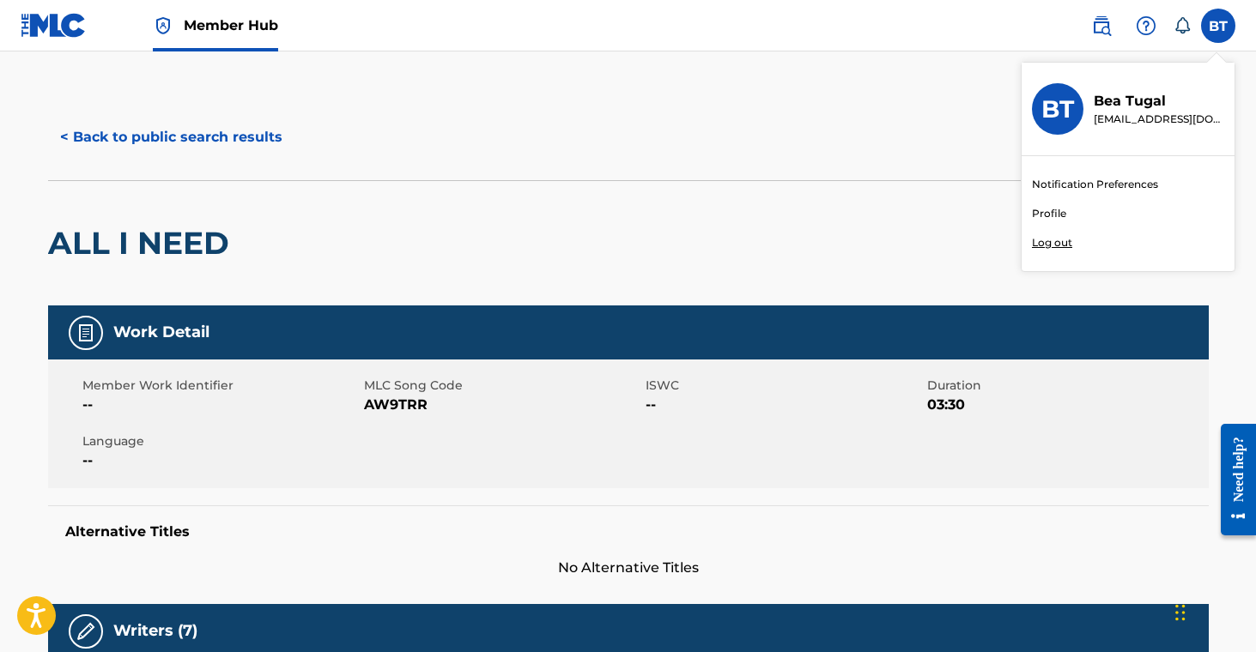
click at [360, 106] on div "< Back to public search results Copy work link" at bounding box center [628, 137] width 1160 height 86
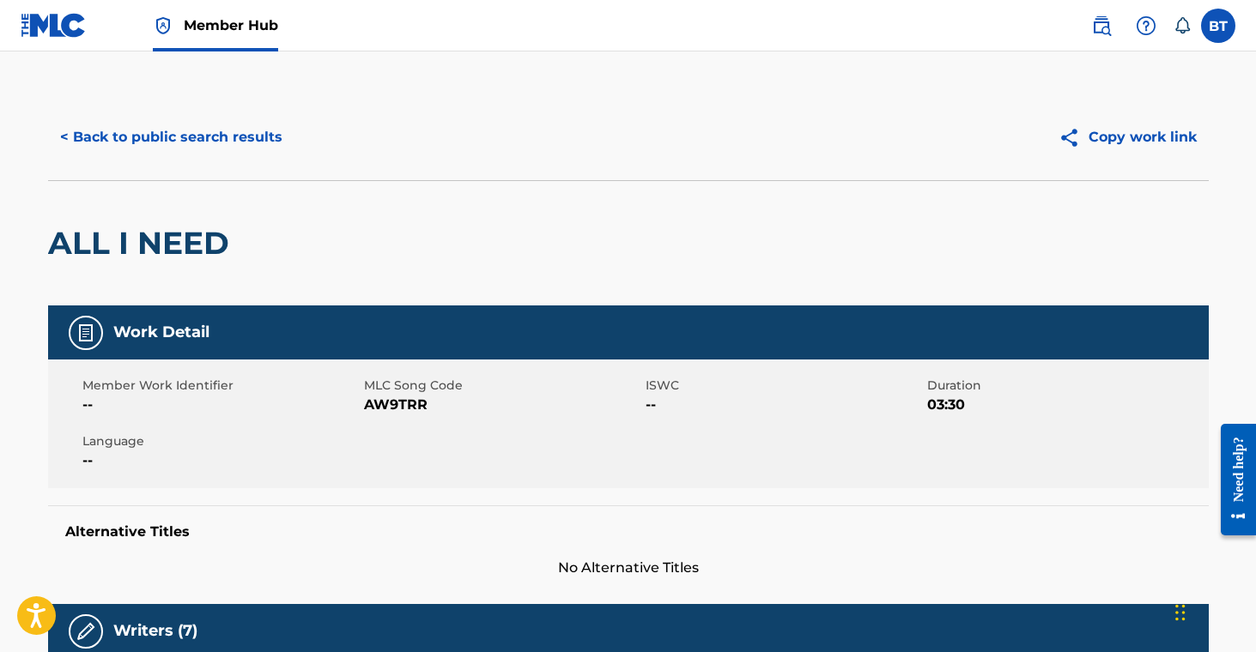
click at [235, 39] on link "Member Hub" at bounding box center [215, 25] width 125 height 51
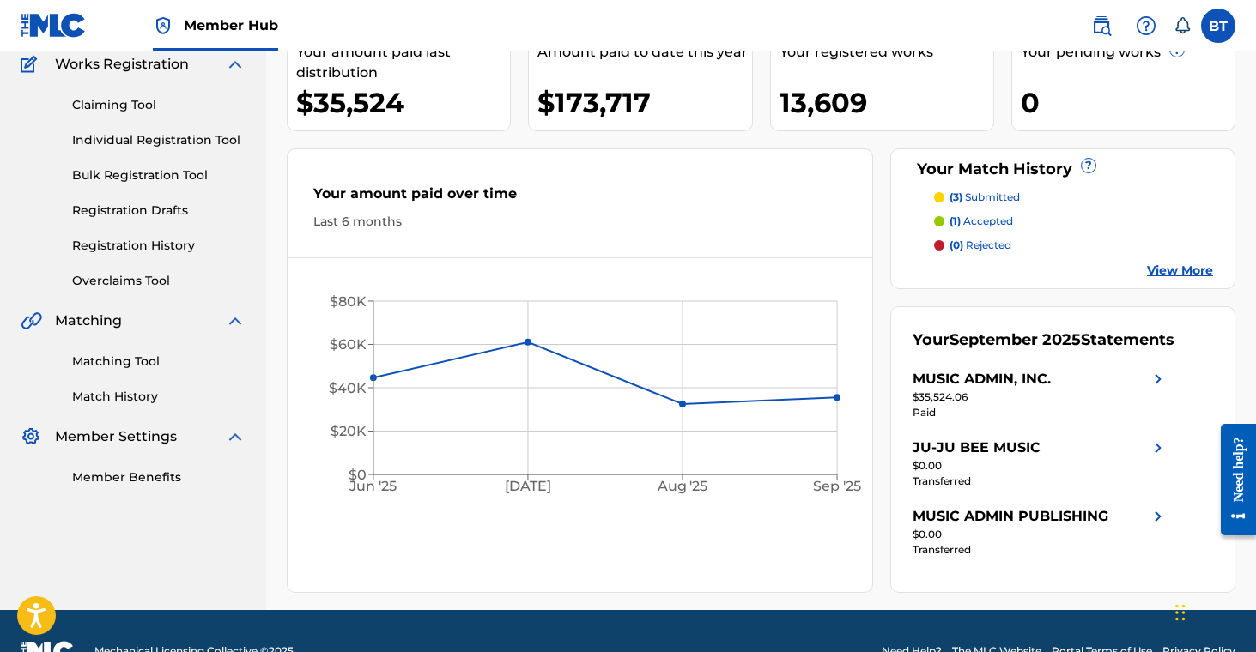
scroll to position [144, 0]
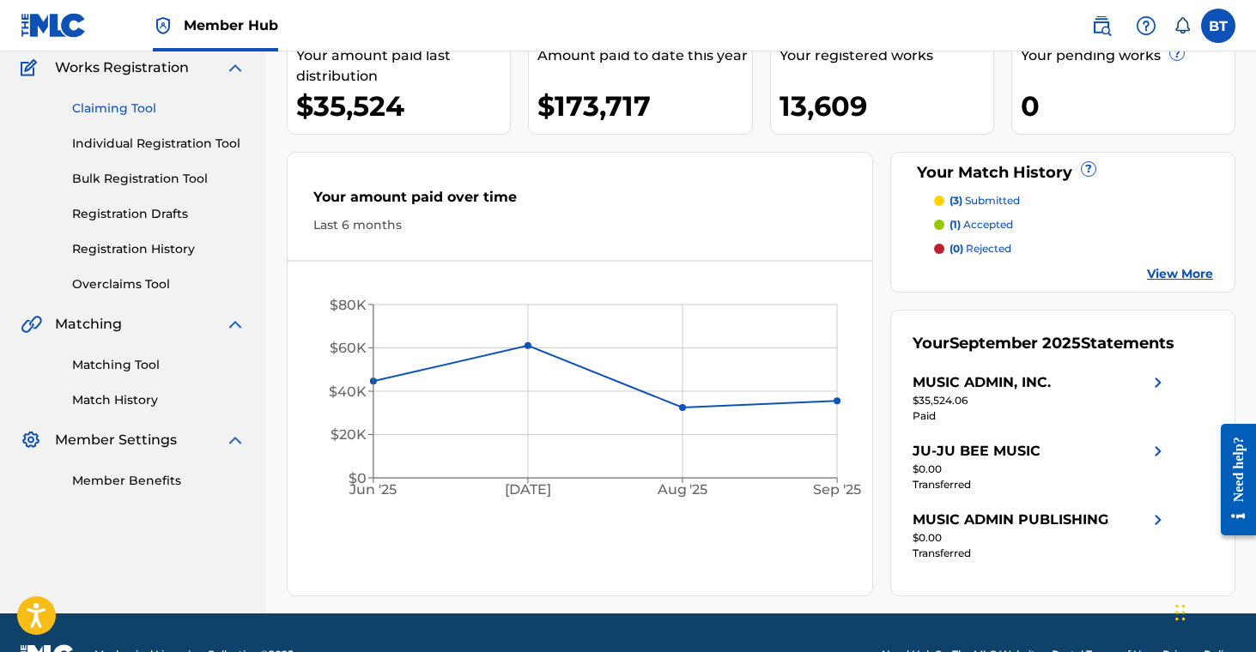
click at [134, 109] on link "Claiming Tool" at bounding box center [158, 109] width 173 height 18
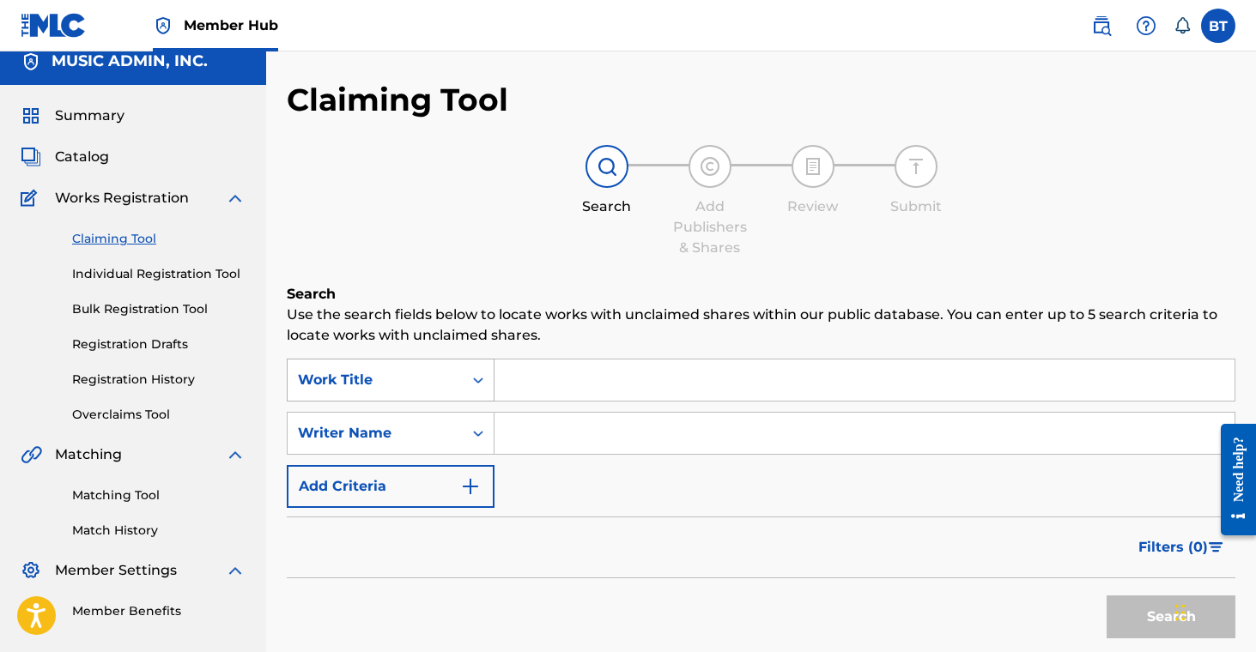
click at [428, 399] on div "Work Title" at bounding box center [391, 380] width 208 height 43
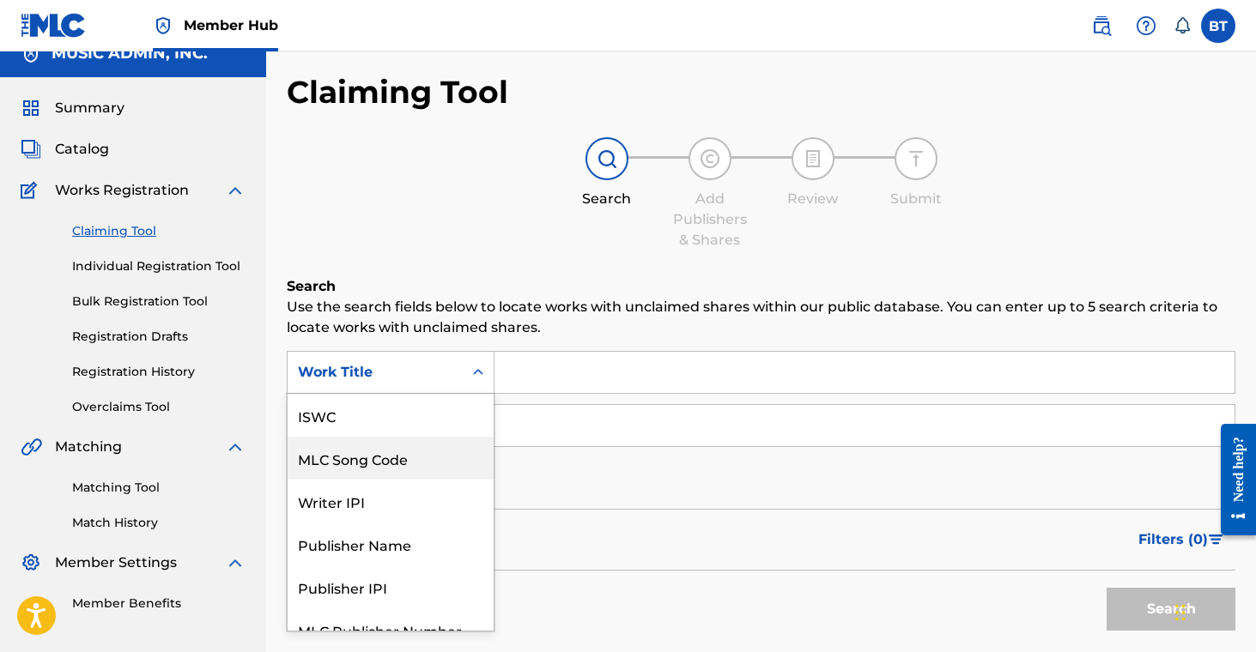
scroll to position [43, 0]
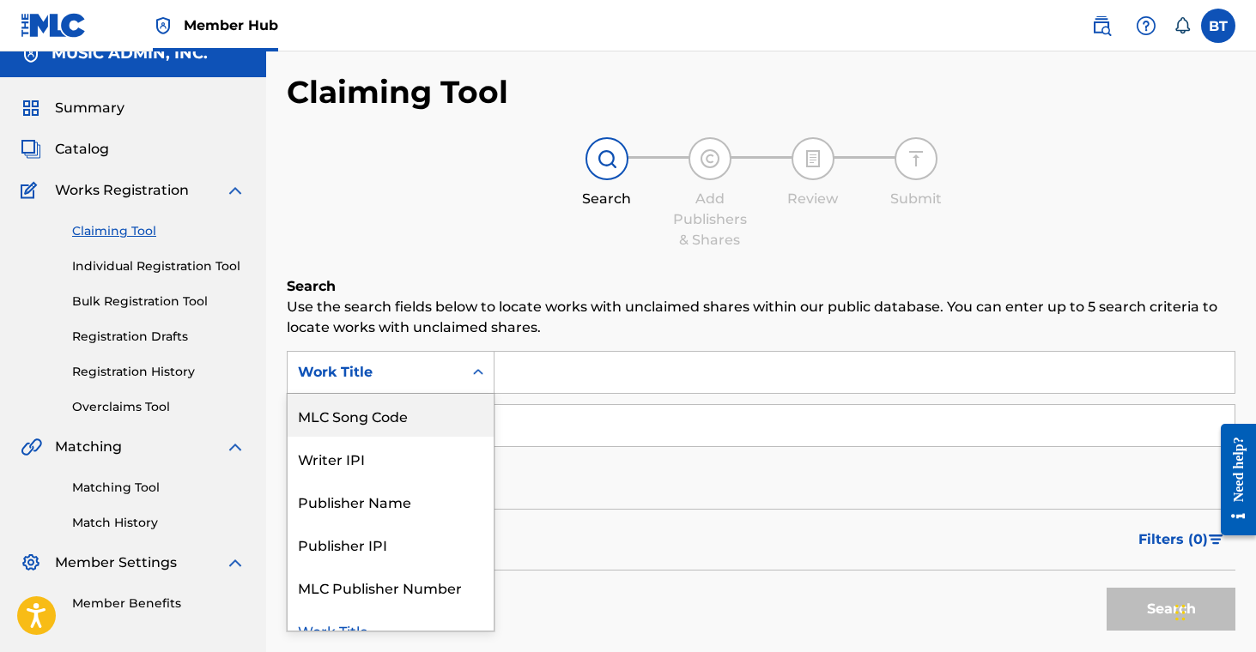
click at [425, 427] on div "MLC Song Code" at bounding box center [391, 415] width 206 height 43
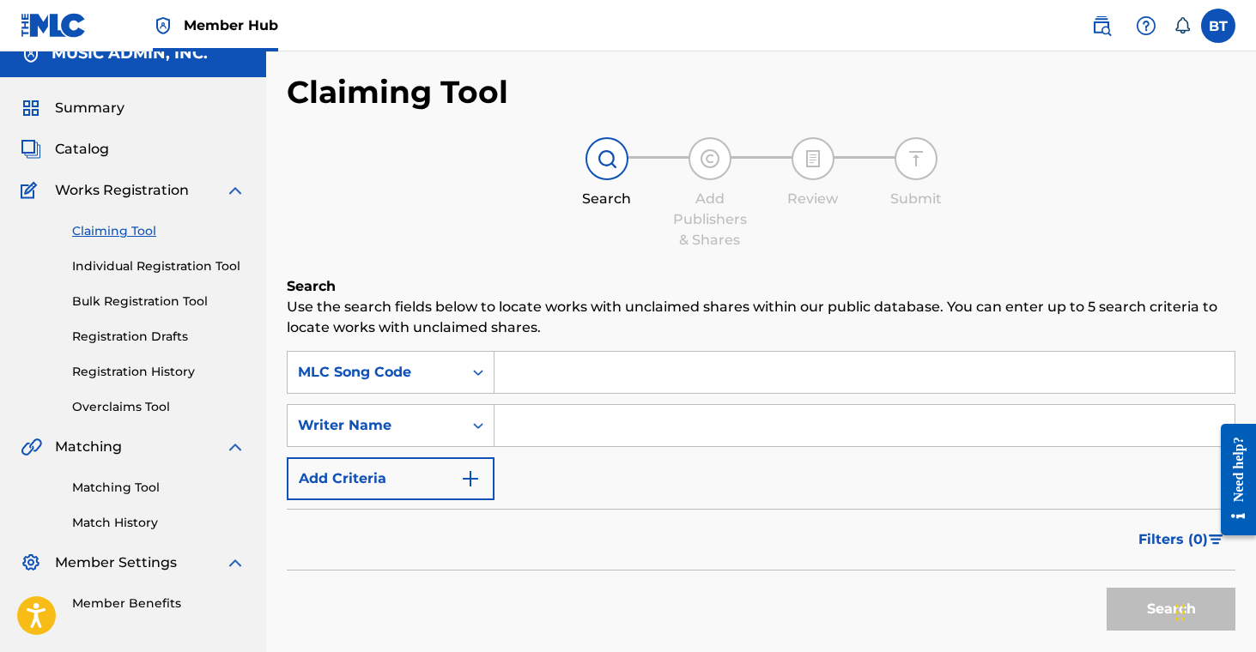
click at [571, 379] on input "Search Form" at bounding box center [864, 372] width 740 height 41
paste input "AW9TRR"
type input "AW9TRR"
click at [1129, 609] on button "Search" at bounding box center [1170, 609] width 129 height 43
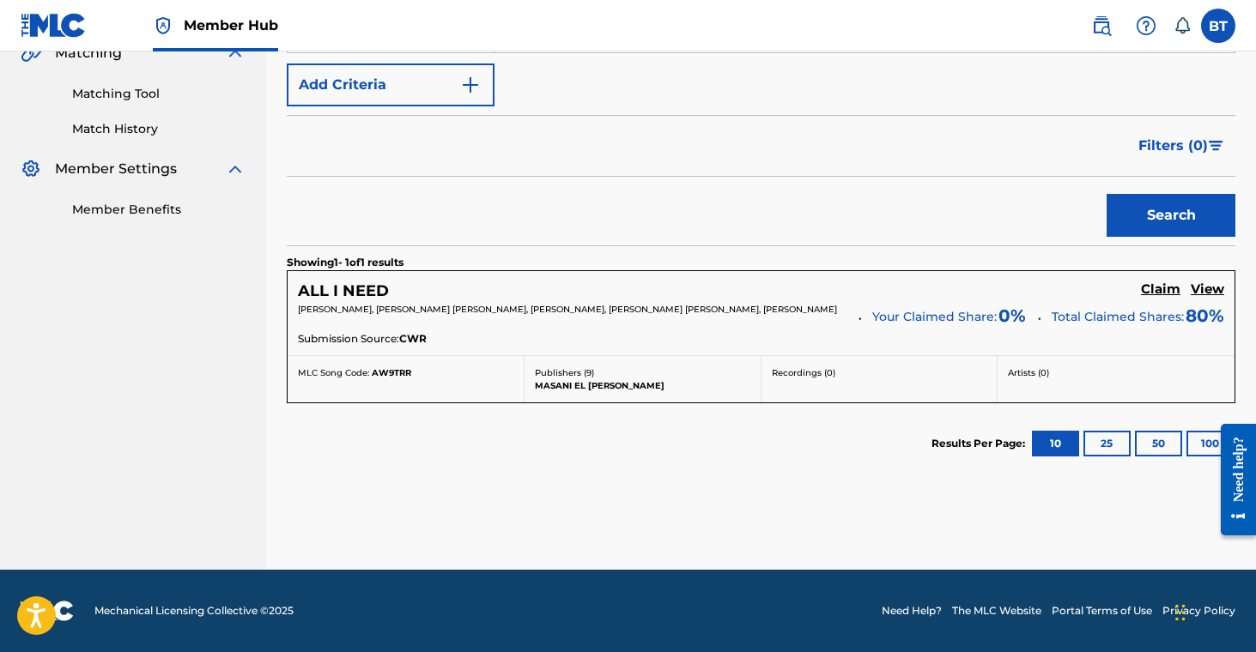
scroll to position [417, 0]
